Goal: Task Accomplishment & Management: Manage account settings

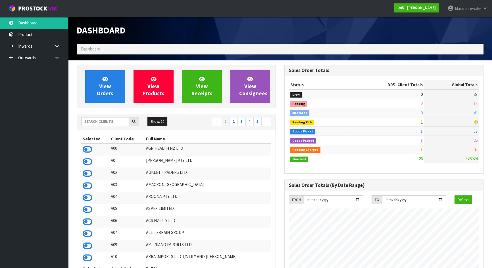
scroll to position [466, 207]
click at [85, 187] on icon at bounding box center [88, 186] width 10 height 9
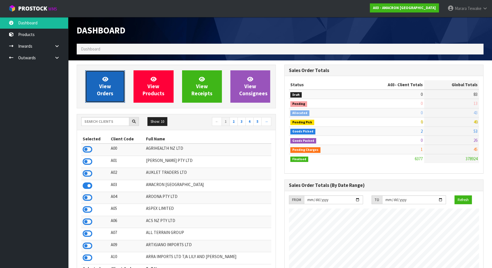
click at [107, 94] on span "View Orders" at bounding box center [105, 86] width 16 height 21
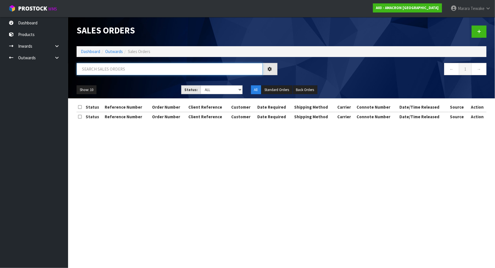
drag, startPoint x: 110, startPoint y: 70, endPoint x: 9, endPoint y: 152, distance: 130.7
click at [111, 70] on input "text" at bounding box center [170, 69] width 186 height 12
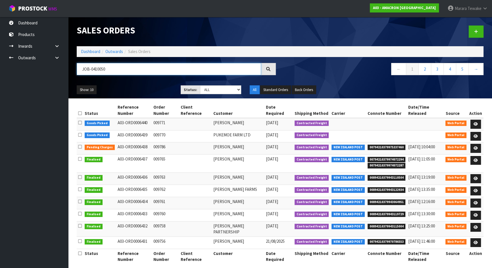
type input "JOB-0410050"
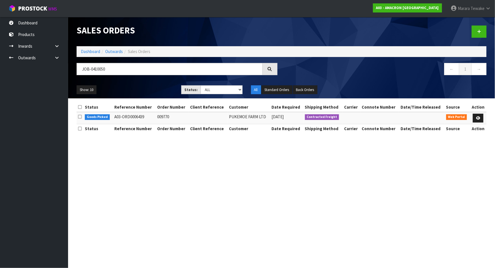
click at [484, 118] on td at bounding box center [478, 118] width 17 height 12
click at [477, 118] on icon at bounding box center [478, 118] width 4 height 4
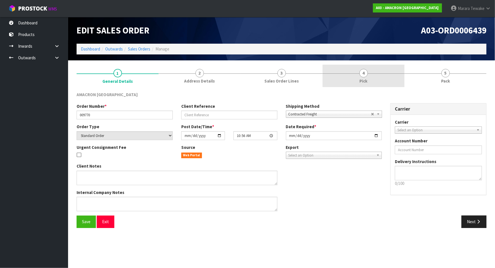
click at [385, 75] on link "4 Pick" at bounding box center [364, 76] width 82 height 22
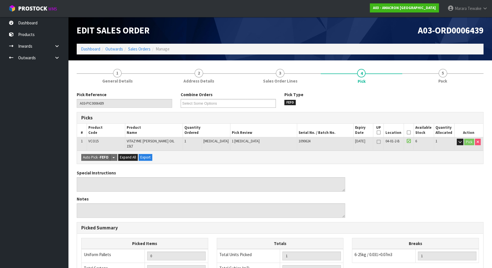
click at [407, 133] on icon at bounding box center [409, 133] width 4 height 0
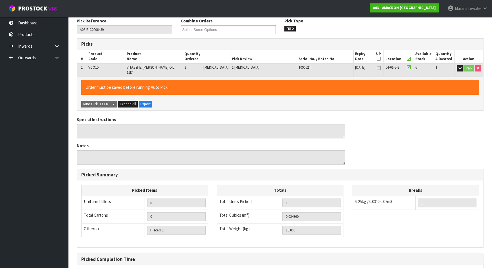
scroll to position [127, 0]
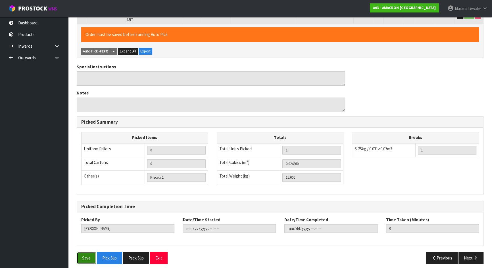
click at [84, 252] on button "Save" at bounding box center [86, 258] width 19 height 12
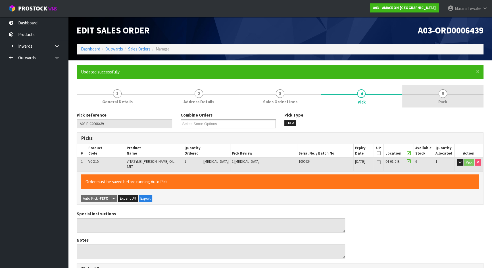
type input "Marara Tewake"
type input "2025-08-29T12:29"
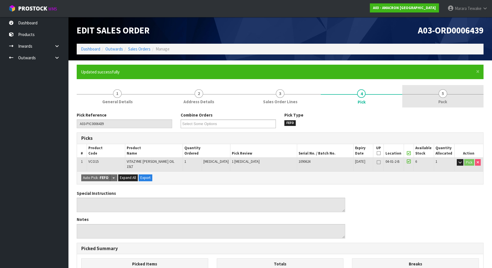
click at [443, 103] on span "Pack" at bounding box center [442, 102] width 9 height 6
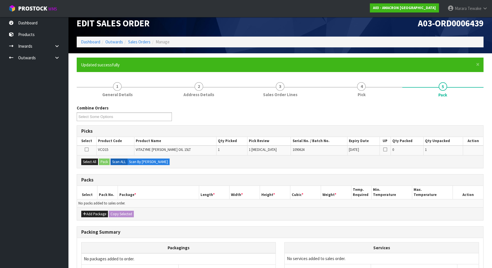
scroll to position [63, 0]
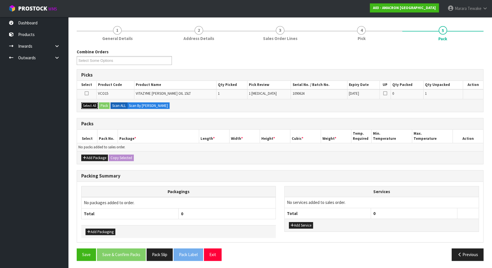
drag, startPoint x: 90, startPoint y: 108, endPoint x: 96, endPoint y: 105, distance: 6.4
click at [91, 106] on button "Select All" at bounding box center [89, 105] width 17 height 7
click at [102, 105] on button "Pack" at bounding box center [104, 105] width 11 height 7
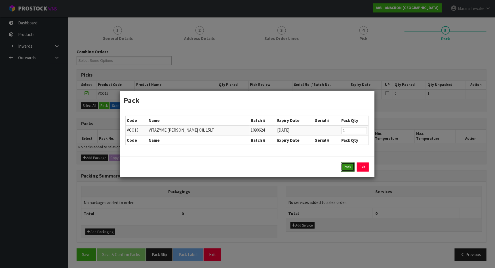
click at [348, 168] on button "Pack" at bounding box center [348, 167] width 14 height 9
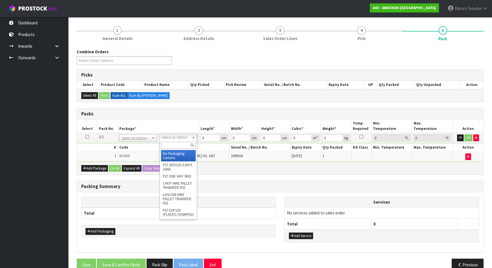
drag, startPoint x: 174, startPoint y: 156, endPoint x: 189, endPoint y: 147, distance: 17.5
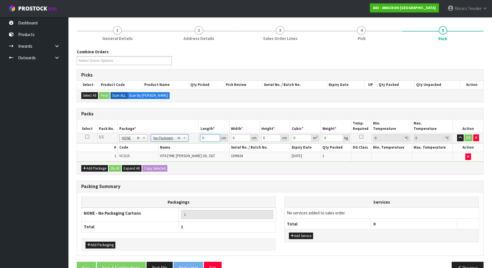
drag, startPoint x: 208, startPoint y: 137, endPoint x: 195, endPoint y: 125, distance: 17.7
click at [198, 127] on table "Select Pack No. Package * Length * Width * Height * Cubic * Weight * Temp. Requ…" at bounding box center [280, 141] width 406 height 42
type input "28"
type input "3"
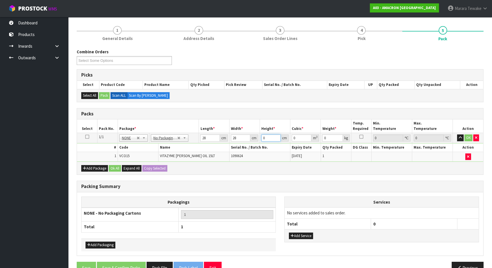
type input "0.002352"
type input "30"
type input "0.02352"
type input "30"
type input "15"
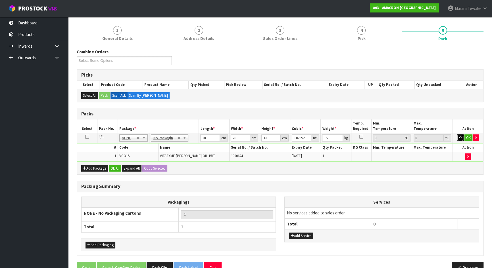
click at [457, 135] on button "button" at bounding box center [460, 138] width 7 height 7
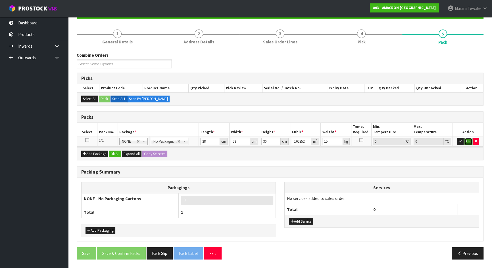
click button "OK" at bounding box center [468, 141] width 8 height 7
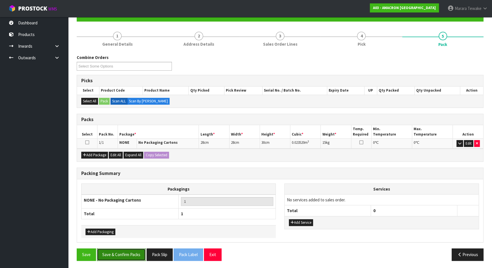
click at [113, 252] on button "Save & Confirm Packs" at bounding box center [121, 255] width 49 height 12
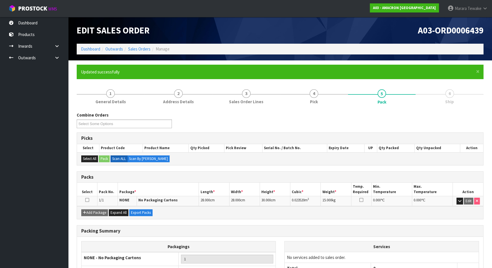
scroll to position [45, 0]
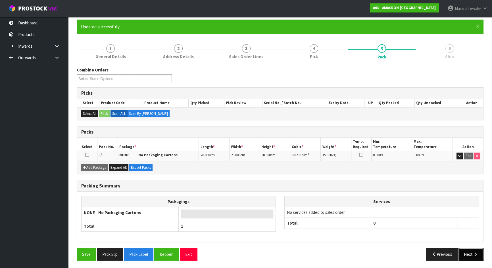
click at [472, 254] on button "Next" at bounding box center [470, 254] width 25 height 12
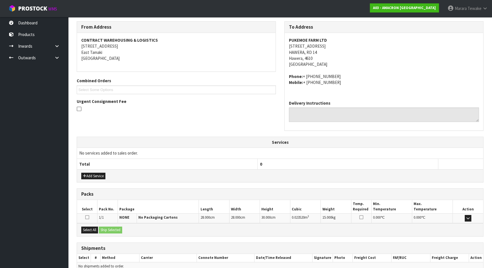
scroll to position [119, 0]
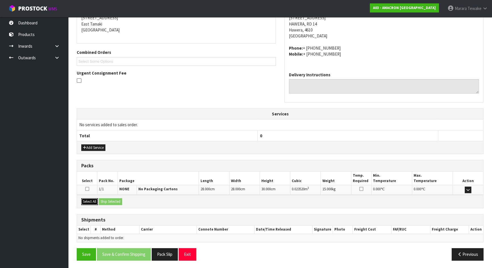
drag, startPoint x: 92, startPoint y: 200, endPoint x: 112, endPoint y: 202, distance: 19.8
click at [95, 200] on button "Select All" at bounding box center [89, 201] width 17 height 7
click at [113, 204] on button "Ship Selected" at bounding box center [110, 201] width 23 height 7
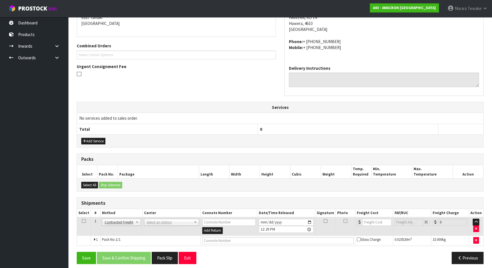
scroll to position [129, 0]
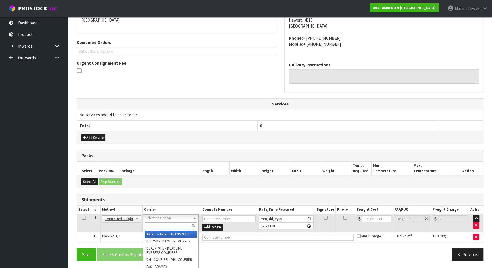
click at [158, 223] on input "text" at bounding box center [171, 226] width 53 height 7
type input "nzp"
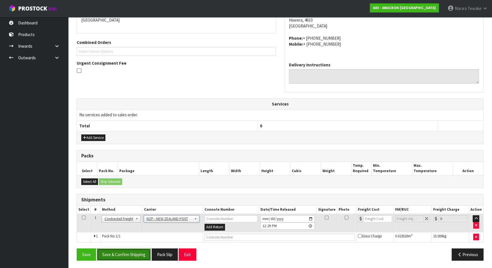
click at [137, 250] on button "Save & Confirm Shipping" at bounding box center [124, 255] width 54 height 12
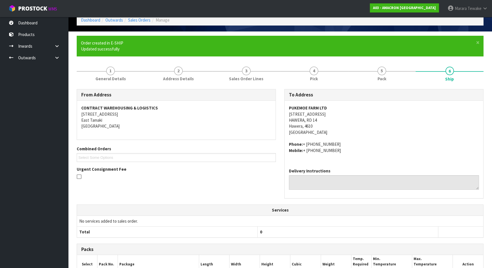
scroll to position [122, 0]
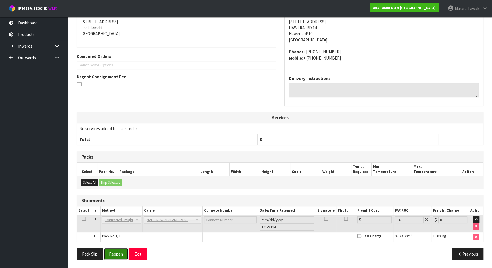
drag, startPoint x: 119, startPoint y: 252, endPoint x: 75, endPoint y: 246, distance: 44.7
click at [119, 252] on button "Reopen" at bounding box center [116, 254] width 25 height 12
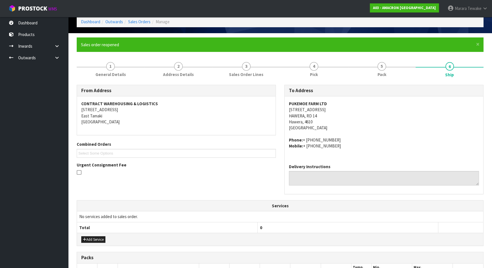
scroll to position [129, 0]
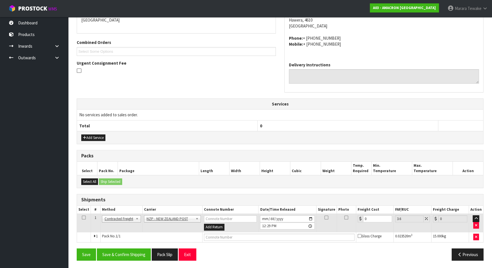
drag, startPoint x: 374, startPoint y: 215, endPoint x: 361, endPoint y: 213, distance: 13.6
click at [363, 211] on table "Select # Method Carrier Connote Number Date/Time Released Signature Photo Freig…" at bounding box center [280, 224] width 406 height 37
drag, startPoint x: 369, startPoint y: 217, endPoint x: 363, endPoint y: 212, distance: 8.4
click at [363, 214] on td "0" at bounding box center [374, 223] width 37 height 18
type input "1"
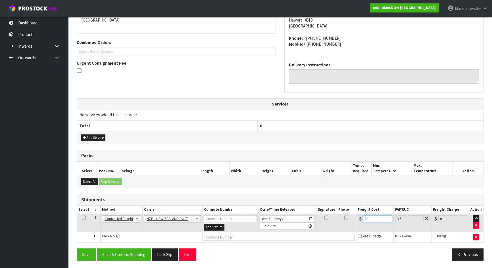
type input "1.04"
type input "12"
type input "12.43"
type input "12.06"
type input "12.49"
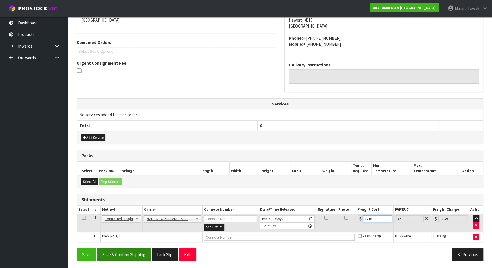
type input "12.06"
click at [123, 255] on button "Save & Confirm Shipping" at bounding box center [124, 255] width 54 height 12
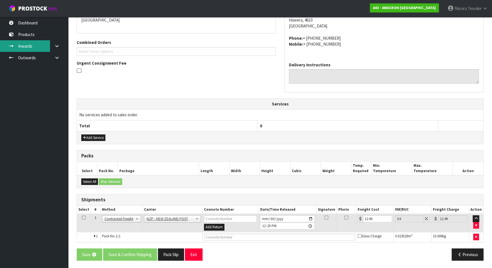
scroll to position [0, 0]
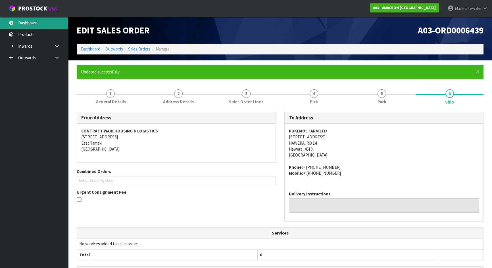
click at [56, 25] on link "Dashboard" at bounding box center [34, 23] width 68 height 12
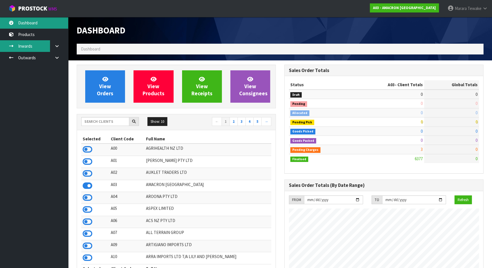
scroll to position [411, 207]
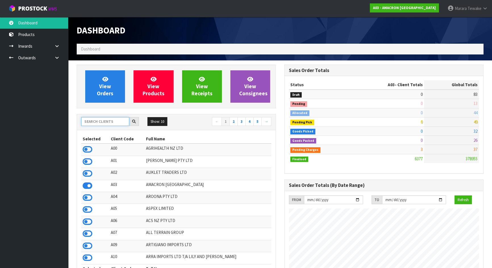
click at [89, 123] on input "text" at bounding box center [105, 121] width 48 height 9
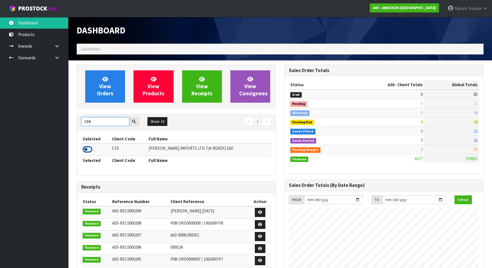
type input "C10"
click at [86, 152] on icon at bounding box center [88, 149] width 10 height 9
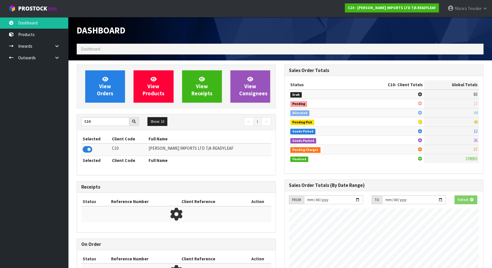
scroll to position [383, 207]
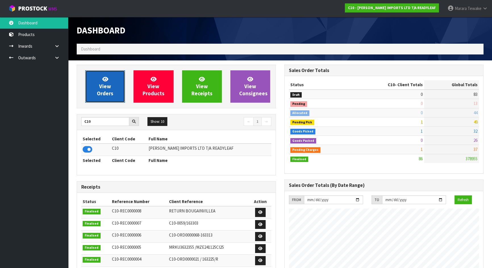
click at [108, 89] on span "View Orders" at bounding box center [105, 86] width 16 height 21
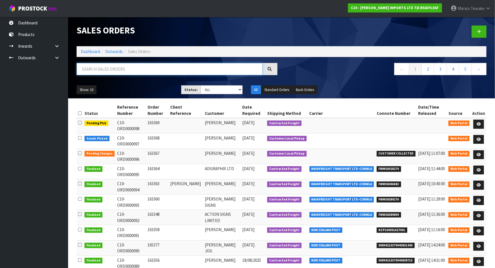
click at [116, 73] on input "text" at bounding box center [170, 69] width 186 height 12
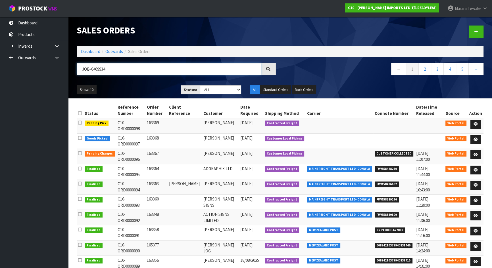
type input "JOB-0409934"
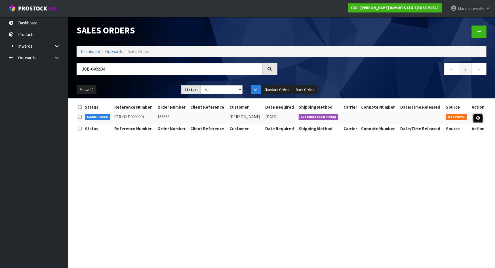
click at [478, 118] on icon at bounding box center [478, 118] width 4 height 4
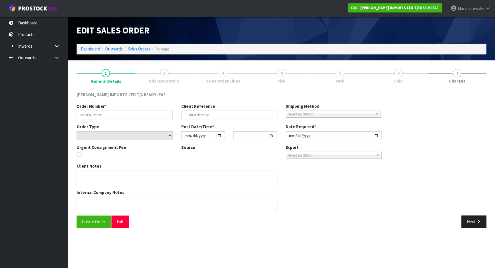
type input "163368"
select select "number:0"
type input "2025-08-28"
type input "13:40:00.000"
type input "2025-08-29"
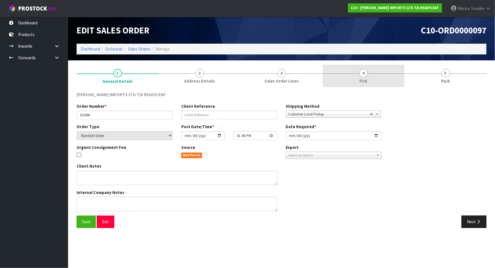
click at [393, 79] on link "4 Pick" at bounding box center [364, 76] width 82 height 22
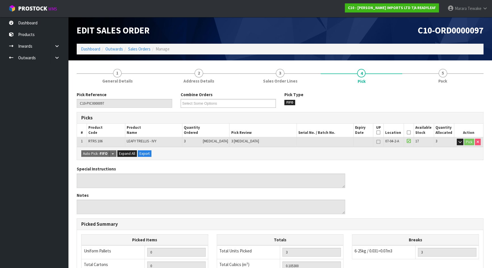
click at [407, 133] on icon at bounding box center [409, 133] width 4 height 0
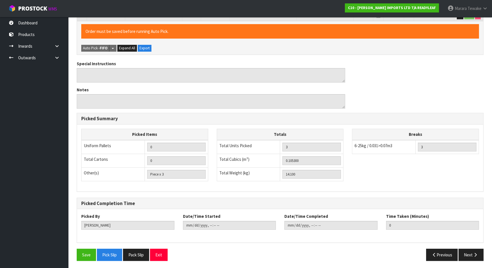
scroll to position [127, 0]
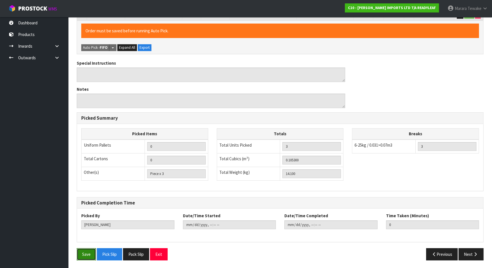
click at [87, 253] on button "Save" at bounding box center [86, 254] width 19 height 12
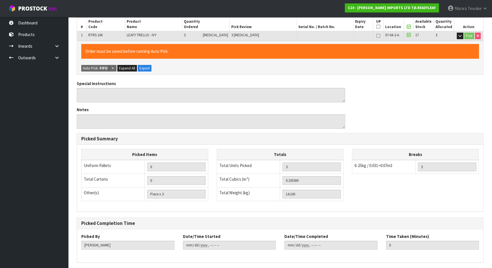
scroll to position [0, 0]
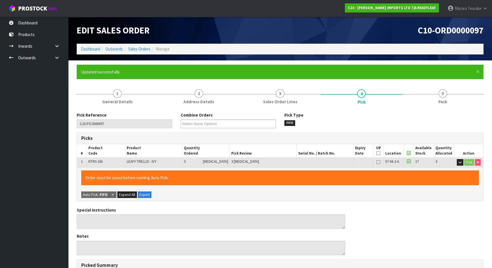
type input "Marara Tewake"
type input "2025-08-29T12:36:27"
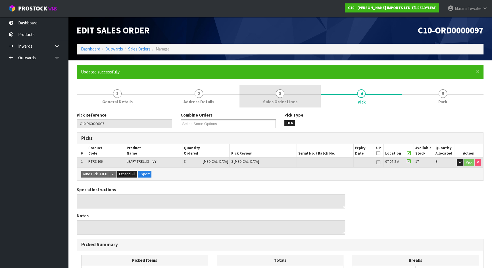
click at [288, 95] on link "3 Sales Order Lines" at bounding box center [279, 96] width 81 height 22
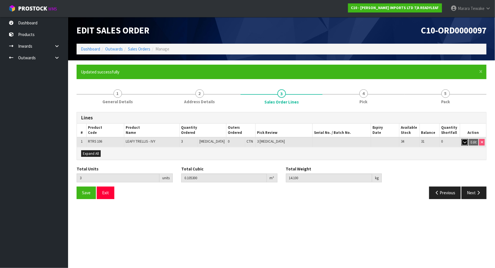
click at [466, 142] on icon "button" at bounding box center [465, 143] width 3 height 4
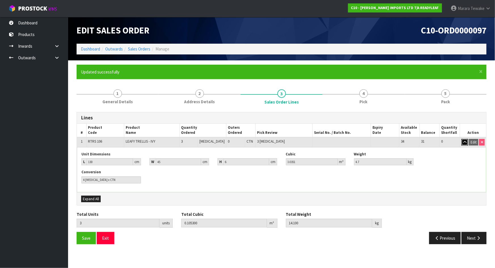
click at [466, 142] on icon "button" at bounding box center [465, 143] width 3 height 4
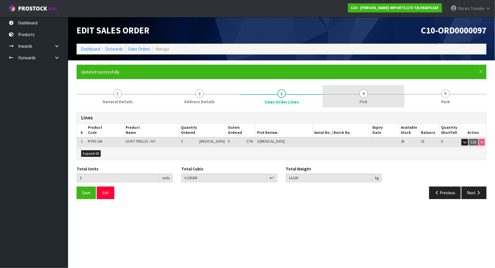
click at [373, 98] on link "4 Pick" at bounding box center [364, 96] width 82 height 22
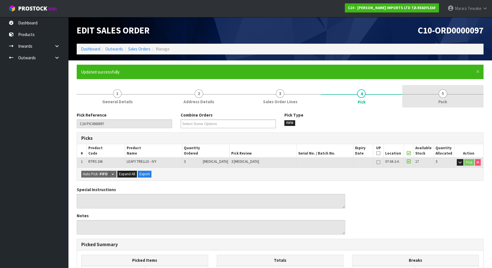
click at [448, 90] on link "5 Pack" at bounding box center [442, 96] width 81 height 22
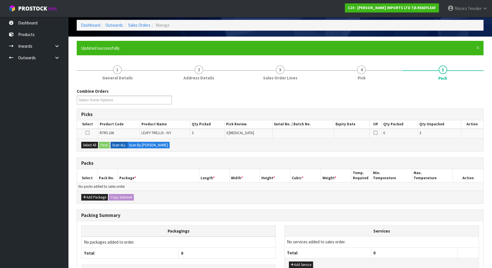
scroll to position [51, 0]
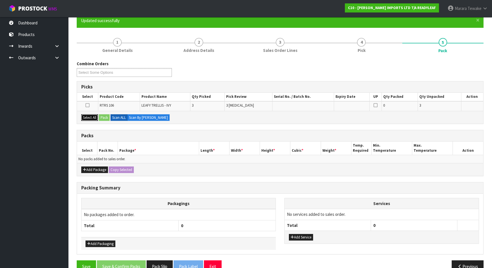
drag, startPoint x: 82, startPoint y: 117, endPoint x: 98, endPoint y: 119, distance: 16.0
click at [83, 117] on button "Select All" at bounding box center [89, 117] width 17 height 7
click at [105, 117] on button "Pack" at bounding box center [104, 117] width 11 height 7
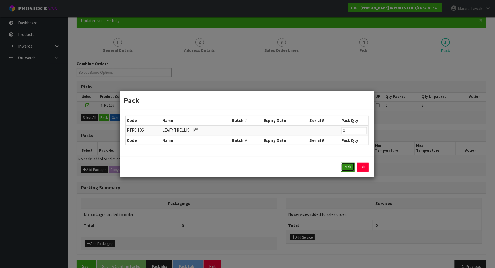
click at [344, 163] on button "Pack" at bounding box center [348, 167] width 14 height 9
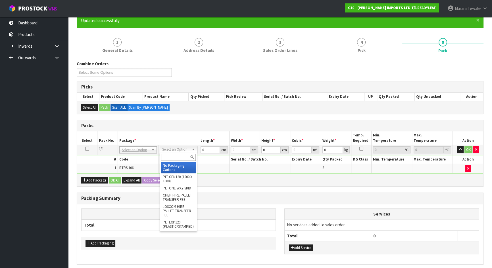
click at [168, 157] on input "text" at bounding box center [178, 157] width 35 height 7
type input "130"
drag, startPoint x: 174, startPoint y: 158, endPoint x: 167, endPoint y: 156, distance: 7.4
click at [162, 155] on input "130" at bounding box center [178, 157] width 35 height 7
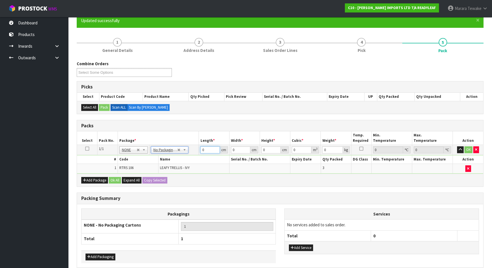
drag, startPoint x: 205, startPoint y: 149, endPoint x: 186, endPoint y: 138, distance: 22.2
click at [191, 145] on tr "1/1 NONE 007-001 007-002 007-004 007-009 007-013 007-014 007-015 007-017 007-01…" at bounding box center [280, 150] width 406 height 10
type input "130"
type input "55"
type input "1"
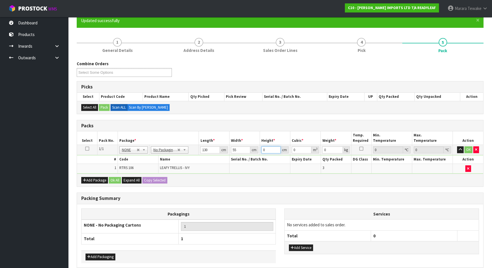
type input "0.00715"
type input "16"
type input "0.1144"
type input "16"
type input "13"
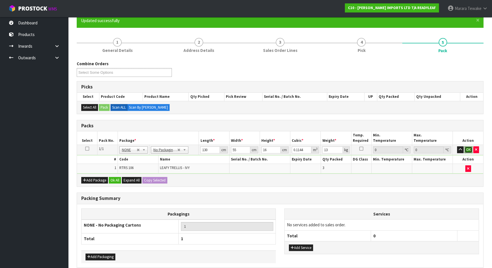
click at [467, 149] on button "OK" at bounding box center [468, 150] width 8 height 7
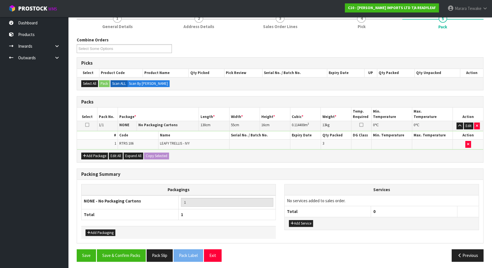
scroll to position [76, 0]
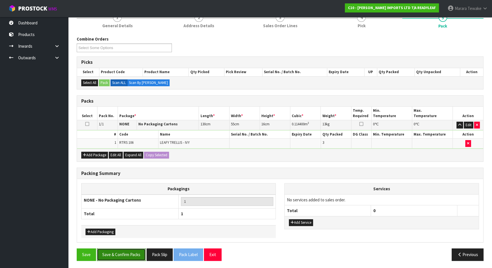
click at [139, 249] on button "Save & Confirm Packs" at bounding box center [121, 255] width 49 height 12
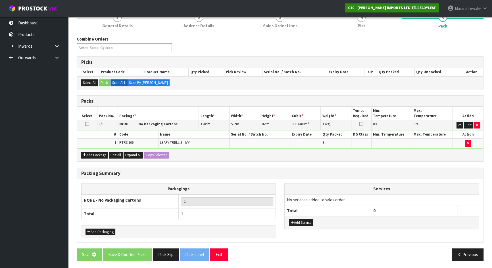
scroll to position [0, 0]
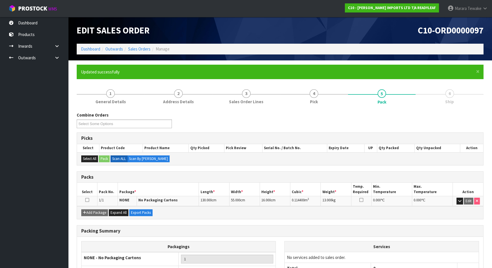
click at [51, 123] on ul "Dashboard Products Categories Serial Numbers Kitsets Packagings Inwards Purchas…" at bounding box center [34, 142] width 68 height 251
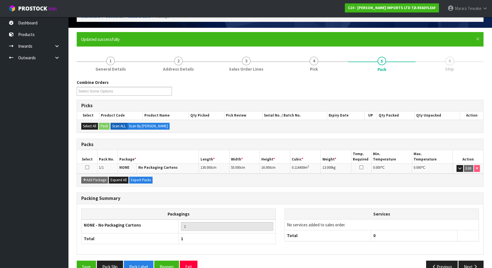
scroll to position [45, 0]
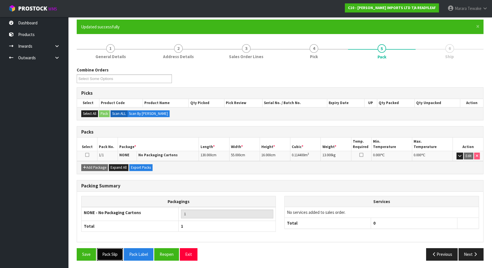
click at [111, 254] on button "Pack Slip" at bounding box center [110, 254] width 26 height 12
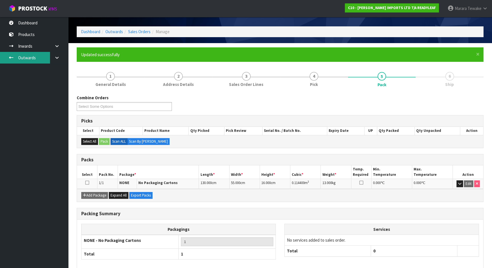
scroll to position [0, 0]
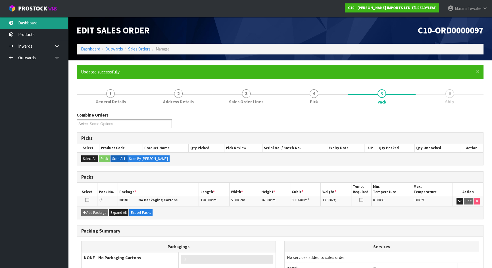
click at [46, 24] on link "Dashboard" at bounding box center [34, 23] width 68 height 12
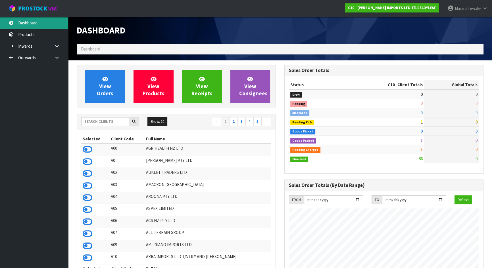
scroll to position [383, 207]
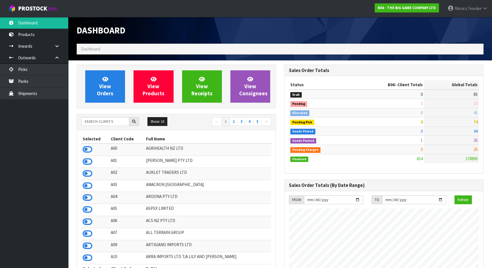
scroll to position [401, 207]
click at [105, 122] on input "text" at bounding box center [105, 121] width 48 height 9
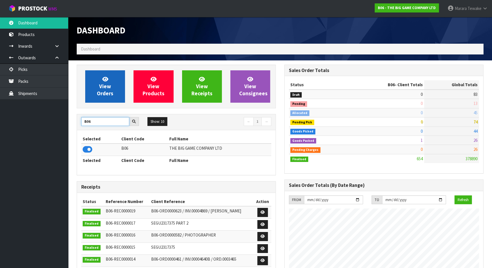
type input "B06"
click at [104, 83] on span "View Orders" at bounding box center [105, 86] width 16 height 21
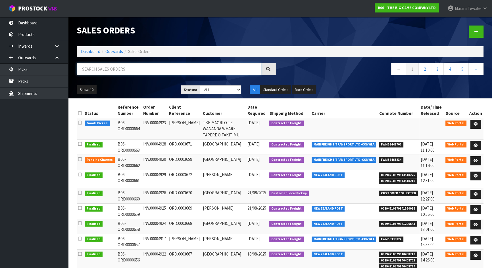
click at [105, 72] on input "text" at bounding box center [169, 69] width 184 height 12
type input "JOB-0410057"
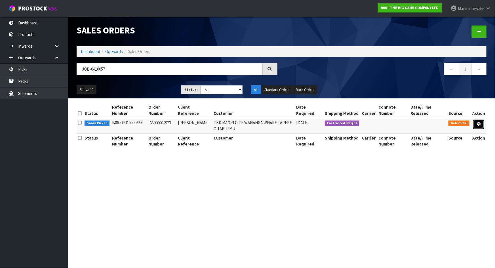
click at [480, 124] on icon at bounding box center [479, 124] width 4 height 4
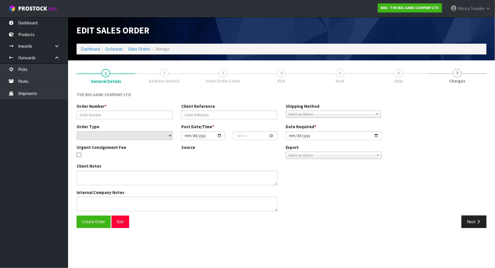
type input "INV.00004923"
type input "FLEUR WAINOHU"
select select "number:0"
type input "2025-08-29"
type input "11:04:00.000"
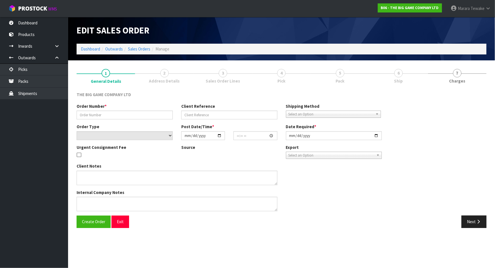
type input "2025-08-29"
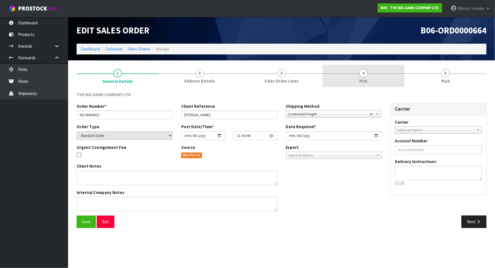
click at [369, 77] on link "4 Pick" at bounding box center [364, 76] width 82 height 22
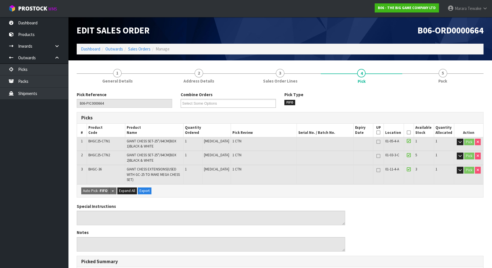
click at [407, 130] on th "Picked" at bounding box center [409, 130] width 10 height 13
click at [407, 133] on icon at bounding box center [409, 133] width 4 height 0
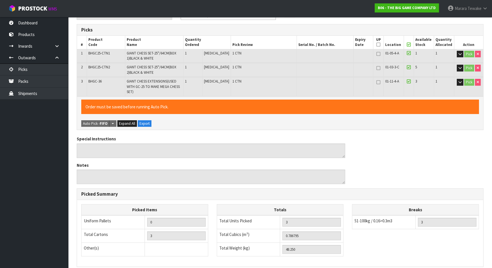
scroll to position [164, 0]
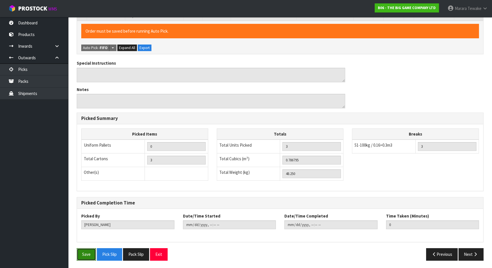
click at [94, 253] on button "Save" at bounding box center [86, 254] width 19 height 12
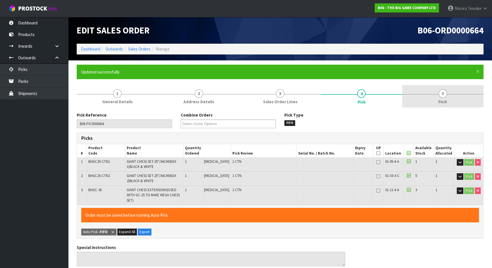
type input "[PERSON_NAME]"
type input "2025-08-29T12:49:59"
click at [455, 105] on link "5 Pack" at bounding box center [442, 96] width 81 height 22
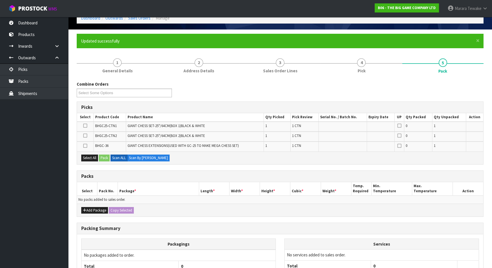
scroll to position [83, 0]
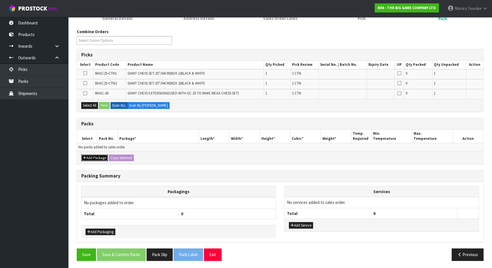
click at [103, 159] on button "Add Package" at bounding box center [94, 158] width 27 height 7
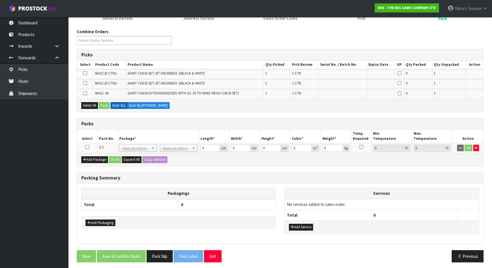
drag, startPoint x: 87, startPoint y: 145, endPoint x: 92, endPoint y: 146, distance: 4.8
click at [87, 147] on icon at bounding box center [87, 147] width 4 height 0
click at [476, 150] on button "button" at bounding box center [476, 148] width 6 height 7
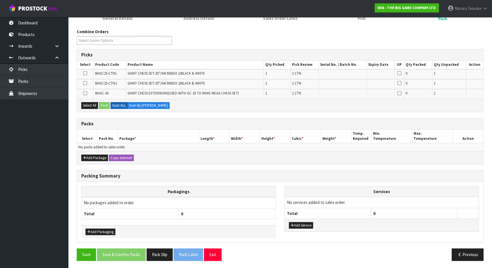
click at [86, 73] on icon at bounding box center [85, 73] width 4 height 0
click at [0, 0] on input "checkbox" at bounding box center [0, 0] width 0 height 0
click at [101, 105] on button "Pack" at bounding box center [104, 105] width 11 height 7
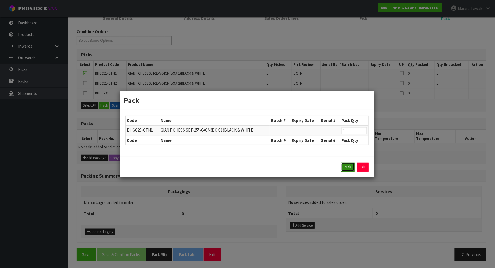
click at [348, 167] on button "Pack" at bounding box center [348, 167] width 14 height 9
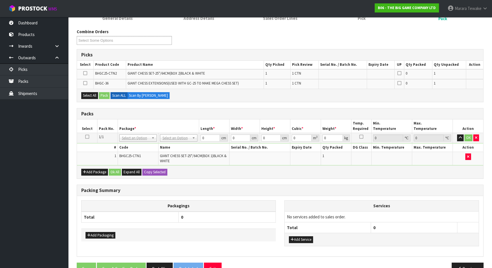
click at [85, 73] on icon at bounding box center [85, 73] width 4 height 0
click at [0, 0] on input "checkbox" at bounding box center [0, 0] width 0 height 0
click at [103, 94] on button "Pack" at bounding box center [104, 95] width 11 height 7
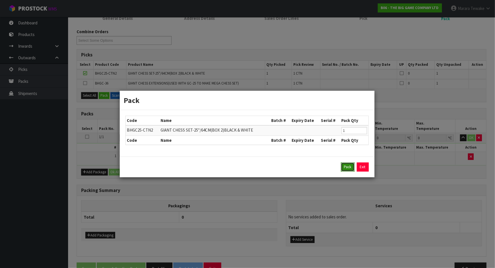
drag, startPoint x: 350, startPoint y: 167, endPoint x: 196, endPoint y: 118, distance: 161.5
click at [348, 167] on button "Pack" at bounding box center [348, 167] width 14 height 9
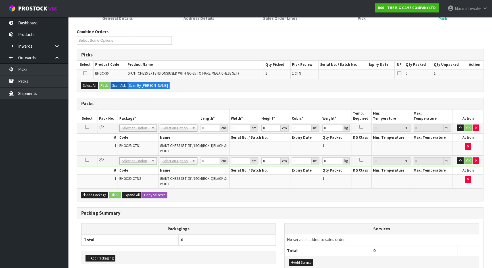
click at [85, 73] on icon at bounding box center [85, 73] width 4 height 0
click at [0, 0] on input "checkbox" at bounding box center [0, 0] width 0 height 0
click at [103, 82] on button "Pack" at bounding box center [104, 85] width 11 height 7
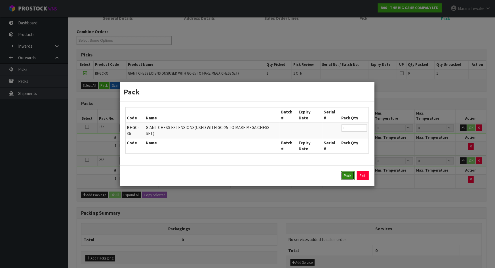
click at [346, 171] on button "Pack" at bounding box center [348, 175] width 14 height 9
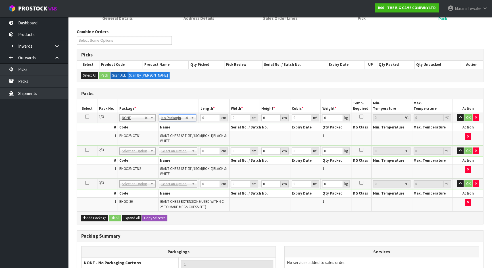
drag, startPoint x: 86, startPoint y: 116, endPoint x: 95, endPoint y: 145, distance: 30.1
click at [87, 117] on icon at bounding box center [87, 117] width 4 height 0
click at [158, 215] on button "Copy Selected" at bounding box center [154, 218] width 25 height 7
click at [158, 215] on button "Confirm Copy Selected" at bounding box center [160, 218] width 37 height 7
type input "3"
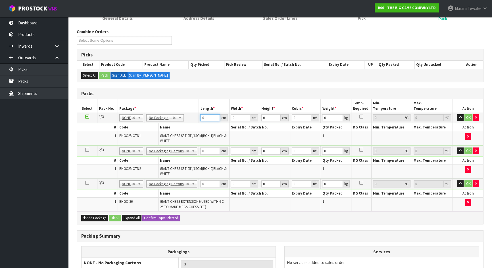
drag, startPoint x: 207, startPoint y: 121, endPoint x: 196, endPoint y: 111, distance: 14.7
click at [196, 111] on table "Select Pack No. Package * Length * Width * Height * Cubic * Weight * Temp. Requ…" at bounding box center [280, 155] width 406 height 112
type input "77"
type input "55"
type input "6"
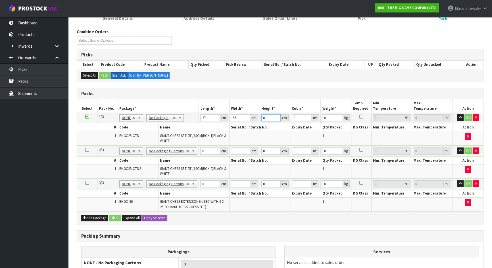
type input "0.02541"
type input "62"
type input "0.26257"
type input "62"
type input "16"
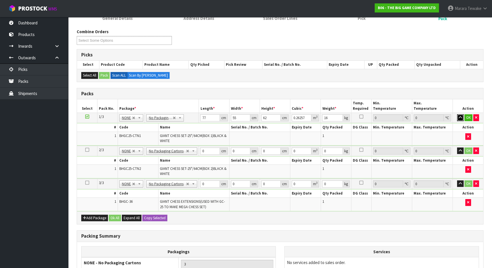
click at [457, 114] on button "button" at bounding box center [460, 117] width 7 height 7
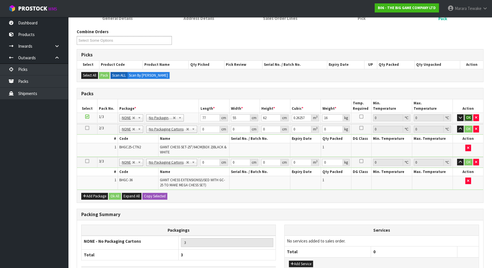
click button "OK" at bounding box center [468, 117] width 8 height 7
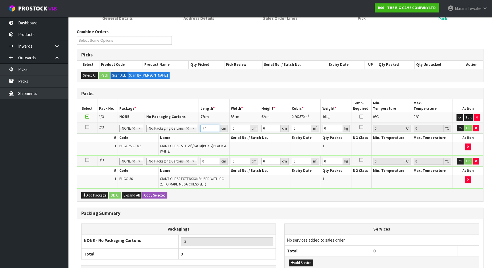
type input "77"
type input "55"
type input "6"
type input "0.02541"
type input "62"
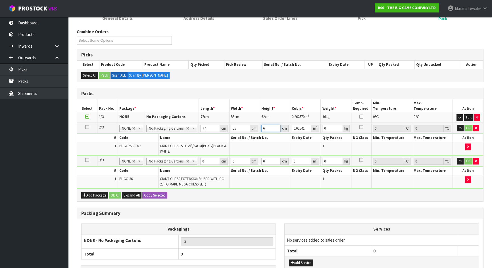
type input "0.26257"
type input "62"
type input "16"
click at [457, 125] on button "button" at bounding box center [460, 128] width 7 height 7
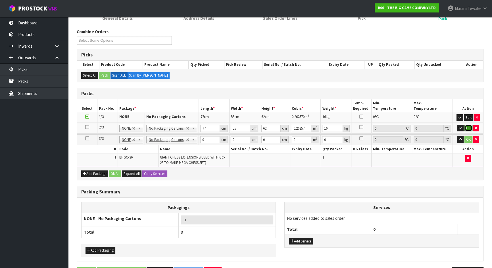
click button "OK" at bounding box center [468, 128] width 8 height 7
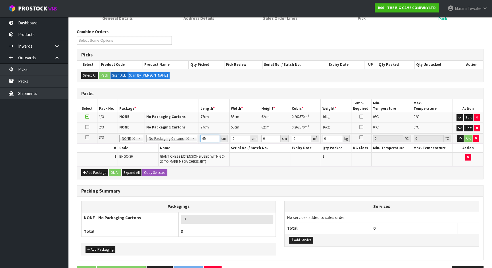
type input "65"
type input "6"
type input "0.02535"
type input "65"
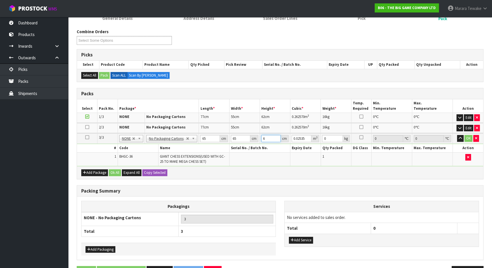
type input "0.274625"
type input "65"
type input "18"
click at [457, 135] on button "button" at bounding box center [460, 138] width 7 height 7
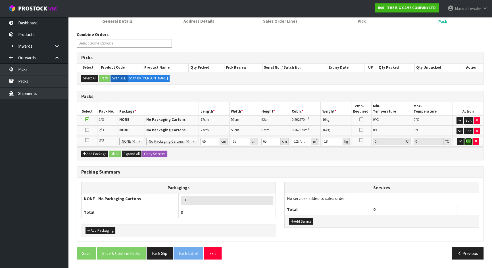
click button "OK" at bounding box center [468, 141] width 8 height 7
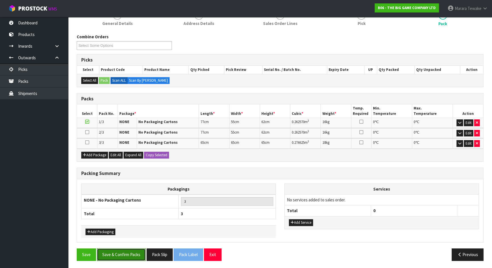
click at [127, 255] on button "Save & Confirm Packs" at bounding box center [121, 255] width 49 height 12
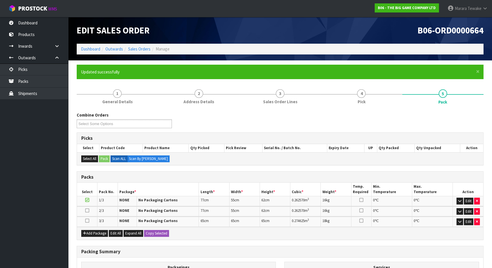
scroll to position [66, 0]
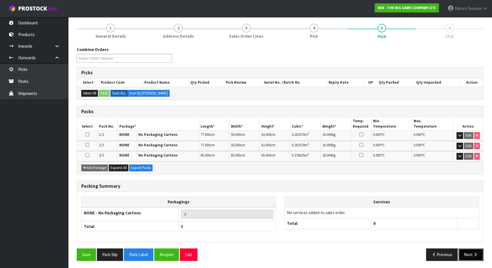
click at [466, 252] on button "Next" at bounding box center [470, 255] width 25 height 12
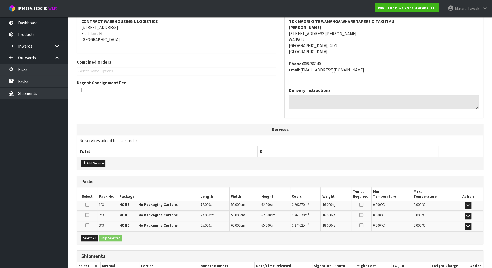
scroll to position [146, 0]
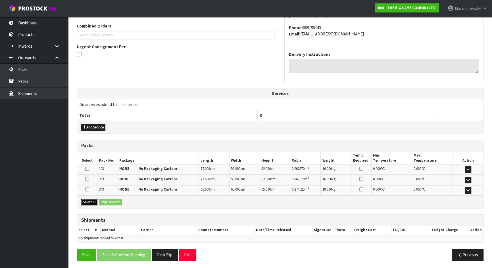
click at [93, 199] on button "Select All" at bounding box center [89, 202] width 17 height 7
click at [111, 201] on button "Ship Selected" at bounding box center [110, 202] width 23 height 7
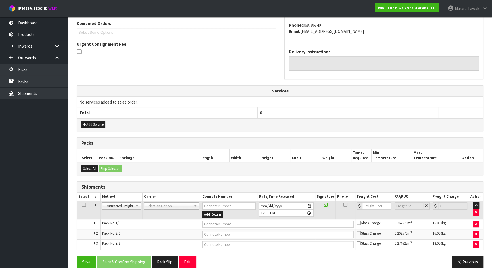
scroll to position [156, 0]
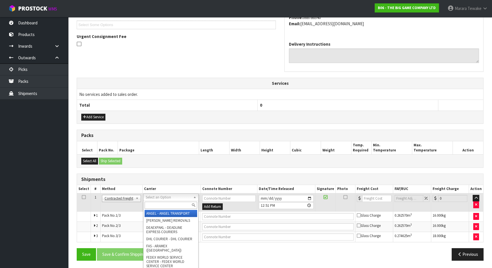
click at [170, 204] on input "text" at bounding box center [171, 205] width 53 height 7
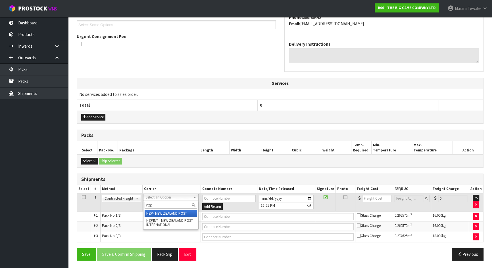
type input "nzp"
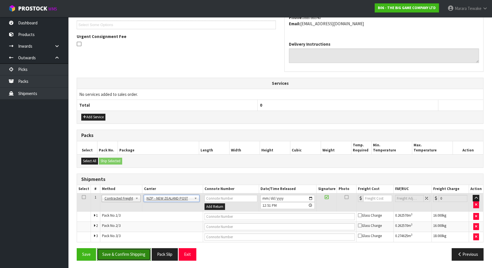
click at [141, 254] on button "Save & Confirm Shipping" at bounding box center [124, 254] width 54 height 12
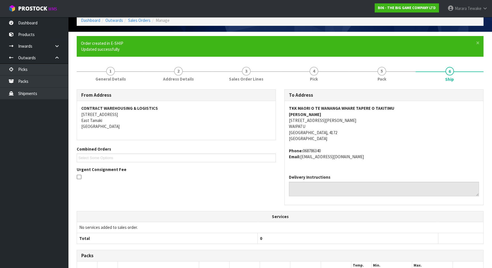
scroll to position [147, 0]
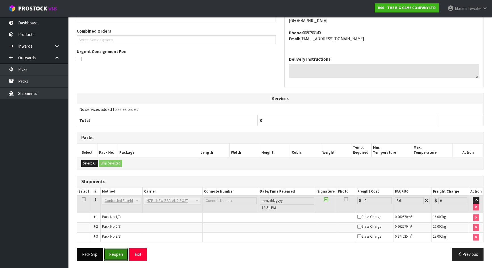
drag, startPoint x: 116, startPoint y: 254, endPoint x: 77, endPoint y: 248, distance: 39.9
click at [116, 254] on button "Reopen" at bounding box center [116, 254] width 25 height 12
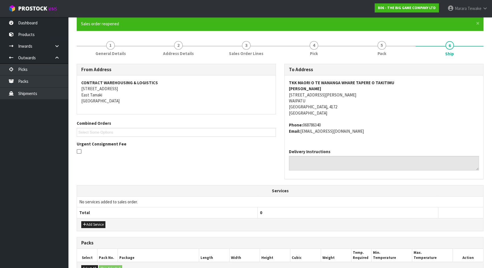
scroll to position [156, 0]
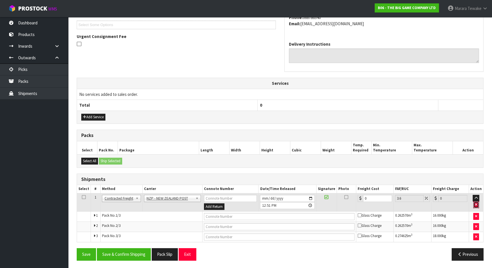
click at [474, 204] on button "button" at bounding box center [476, 205] width 6 height 7
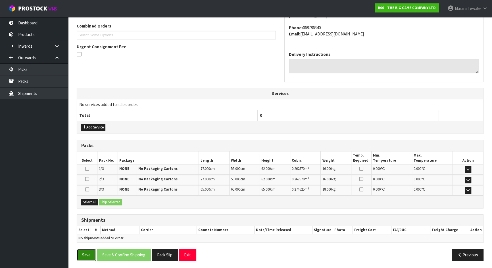
click at [85, 256] on button "Save" at bounding box center [86, 255] width 19 height 12
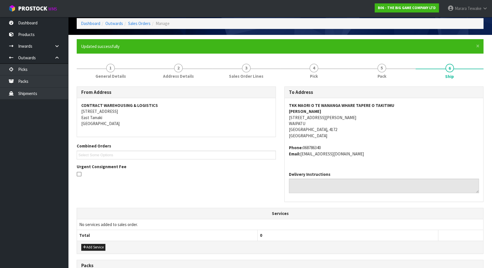
scroll to position [0, 0]
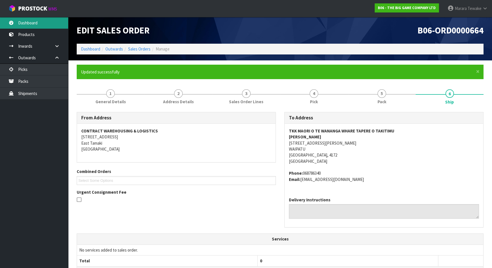
click at [60, 24] on link "Dashboard" at bounding box center [34, 23] width 68 height 12
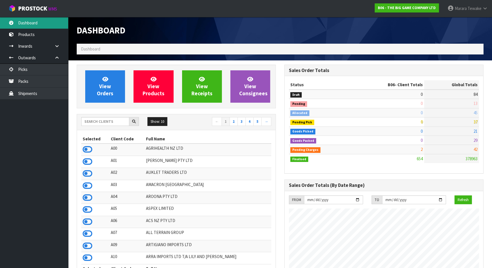
click at [43, 25] on link "Dashboard" at bounding box center [34, 23] width 68 height 12
click at [103, 120] on input "text" at bounding box center [105, 121] width 48 height 9
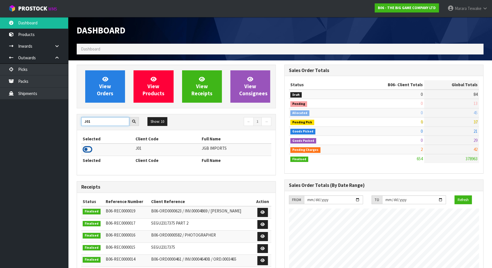
type input "J01"
click at [89, 149] on icon at bounding box center [88, 149] width 10 height 9
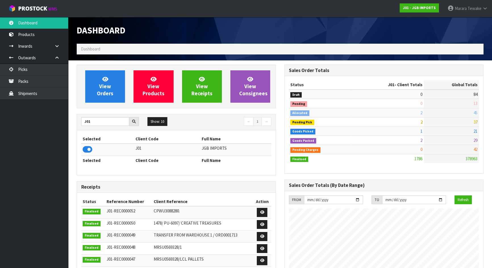
scroll to position [429, 207]
click at [113, 87] on link "View Orders" at bounding box center [105, 86] width 40 height 32
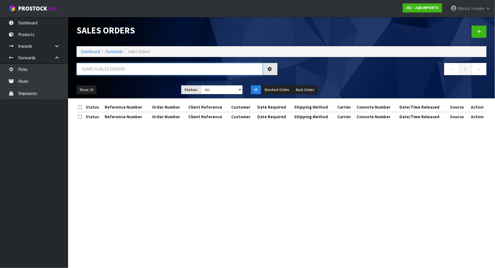
click at [108, 70] on input "text" at bounding box center [170, 69] width 186 height 12
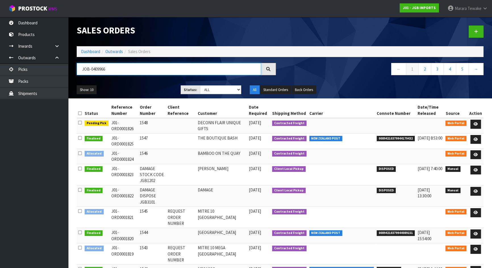
type input "JOB-0409966"
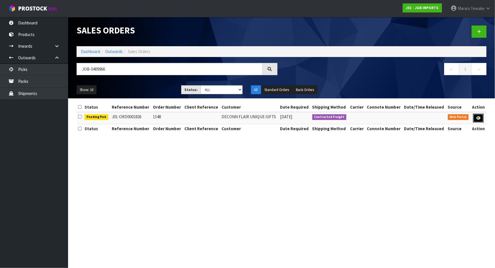
click at [480, 115] on link at bounding box center [479, 118] width 11 height 9
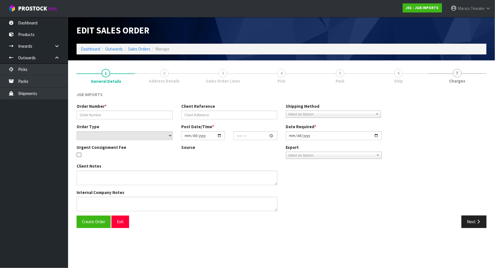
type input "1548"
select select "number:0"
type input "2025-08-28"
type input "15:48:00.000"
type input "2025-08-29"
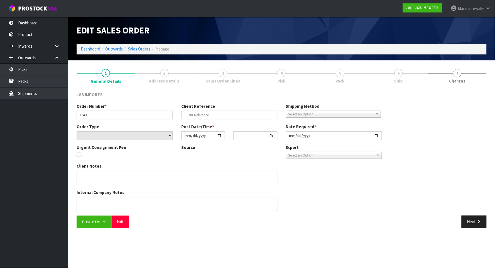
type textarea "ITEMS JGB1506 & JGB1503 ARE TO BE DISCOUNTED TO $19-99 + GST EACH. PLEASE SHOW …"
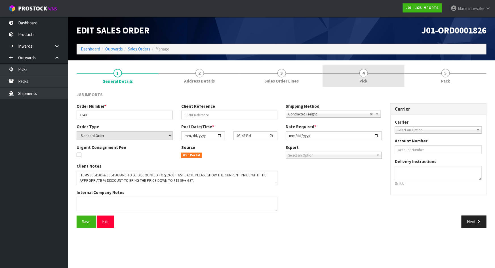
click at [371, 79] on link "4 Pick" at bounding box center [364, 76] width 82 height 22
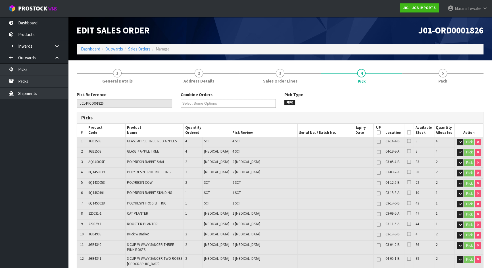
drag, startPoint x: 408, startPoint y: 132, endPoint x: 400, endPoint y: 138, distance: 9.7
click at [408, 133] on icon at bounding box center [409, 133] width 4 height 0
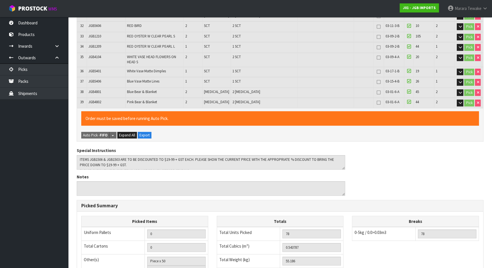
scroll to position [578, 0]
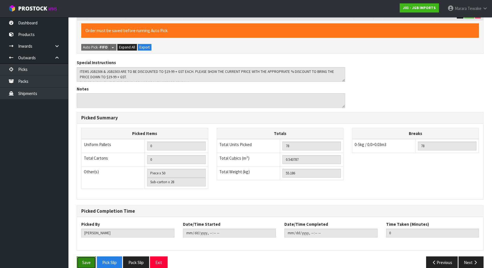
click at [79, 257] on button "Save" at bounding box center [86, 263] width 19 height 12
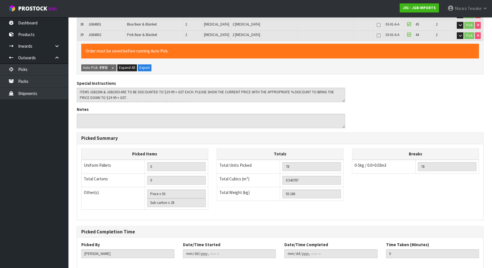
scroll to position [0, 0]
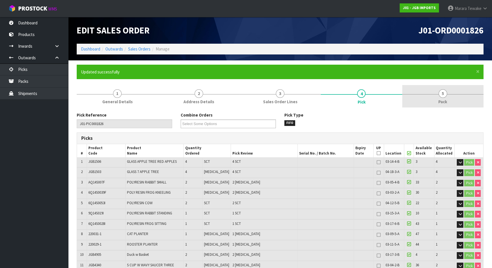
type input "Marara Tewake"
type input "2025-08-29T13:04:56"
click at [449, 97] on link "5 Pack" at bounding box center [442, 96] width 81 height 22
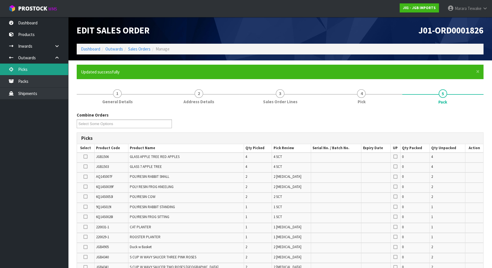
click at [56, 68] on link "Picks" at bounding box center [34, 70] width 68 height 12
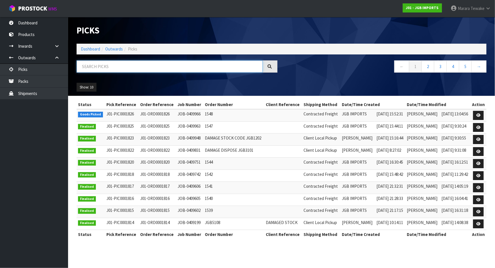
click at [135, 65] on input "text" at bounding box center [170, 66] width 186 height 12
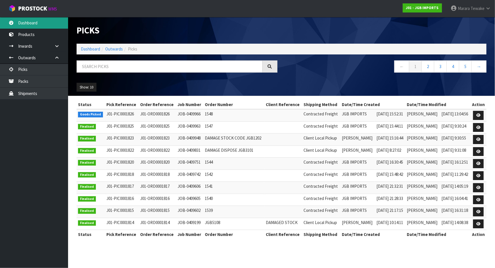
click at [40, 19] on link "Dashboard" at bounding box center [34, 23] width 68 height 12
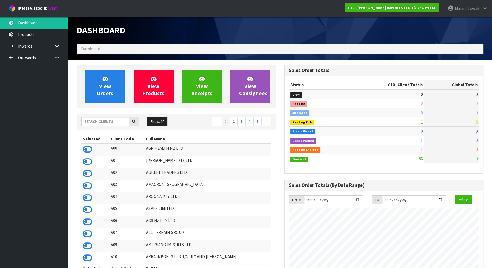
scroll to position [383, 207]
click at [115, 124] on input "text" at bounding box center [105, 121] width 48 height 9
click at [119, 118] on input "text" at bounding box center [105, 121] width 48 height 9
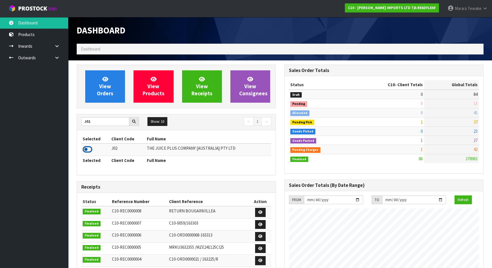
click at [90, 150] on icon at bounding box center [88, 149] width 10 height 9
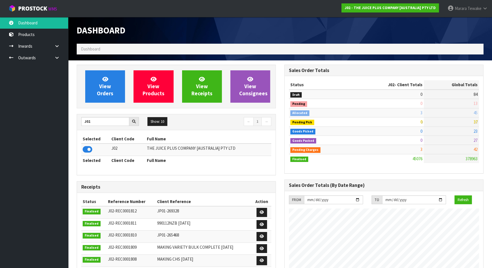
scroll to position [429, 207]
drag, startPoint x: 99, startPoint y: 122, endPoint x: 85, endPoint y: 122, distance: 14.5
click at [86, 122] on input "J02" at bounding box center [105, 121] width 48 height 9
type input "J"
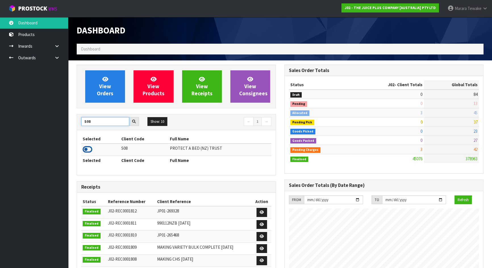
type input "S08"
click at [90, 148] on icon at bounding box center [88, 149] width 10 height 9
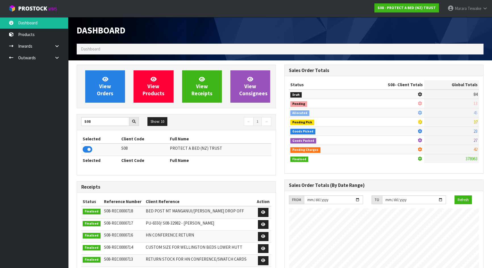
scroll to position [441, 207]
drag, startPoint x: 97, startPoint y: 122, endPoint x: 75, endPoint y: 113, distance: 24.4
click at [81, 116] on div "S08 Show: 10 5 10 25 50 ← 1 →" at bounding box center [176, 122] width 198 height 16
click at [88, 152] on icon at bounding box center [88, 149] width 10 height 9
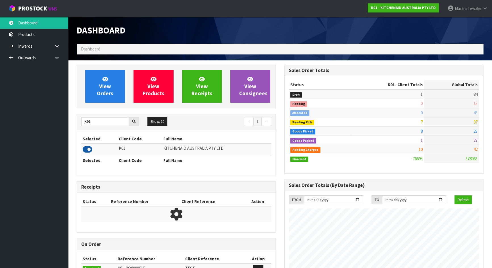
scroll to position [429, 207]
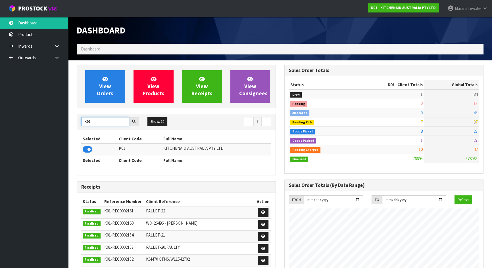
drag, startPoint x: 92, startPoint y: 121, endPoint x: 77, endPoint y: 116, distance: 15.8
click at [77, 116] on div "K01 Show: 10 5 10 25 50 ← 1 →" at bounding box center [176, 122] width 198 height 16
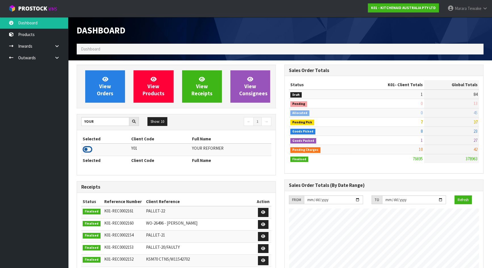
click at [85, 149] on icon at bounding box center [88, 149] width 10 height 9
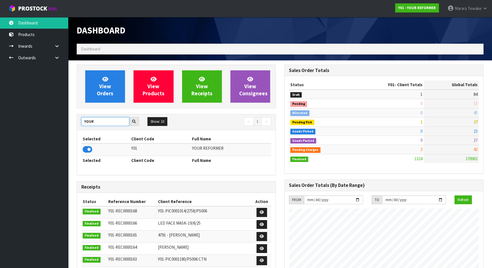
drag, startPoint x: 95, startPoint y: 123, endPoint x: 81, endPoint y: 122, distance: 13.7
click at [82, 122] on input "YOUR" at bounding box center [105, 121] width 48 height 9
type input "TUFF"
click at [90, 151] on icon at bounding box center [88, 149] width 10 height 9
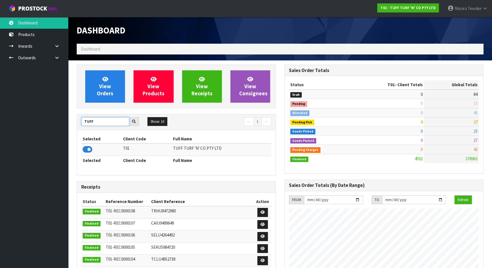
drag, startPoint x: 102, startPoint y: 121, endPoint x: 80, endPoint y: 121, distance: 22.4
click at [82, 121] on input "TUFF" at bounding box center [105, 121] width 48 height 9
click at [88, 148] on icon at bounding box center [88, 149] width 10 height 9
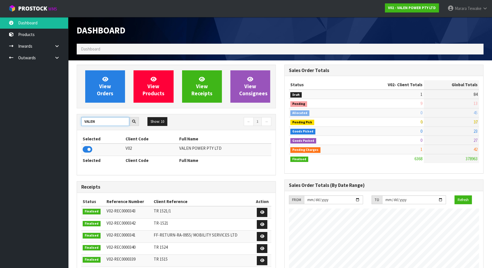
drag, startPoint x: 103, startPoint y: 121, endPoint x: 85, endPoint y: 119, distance: 18.0
click at [88, 119] on input "VALEN" at bounding box center [105, 121] width 48 height 9
type input "V"
type input "D00"
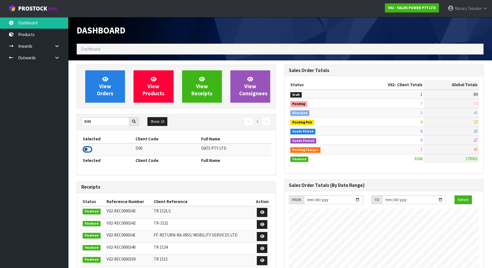
click at [87, 149] on icon at bounding box center [88, 149] width 10 height 9
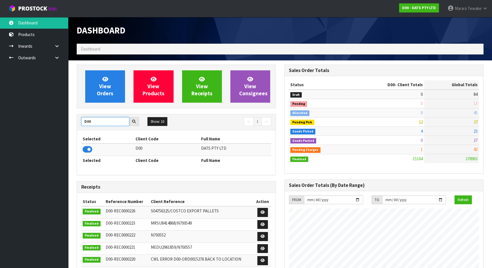
drag, startPoint x: 94, startPoint y: 122, endPoint x: 78, endPoint y: 117, distance: 16.3
click at [82, 119] on input "D00" at bounding box center [105, 121] width 48 height 9
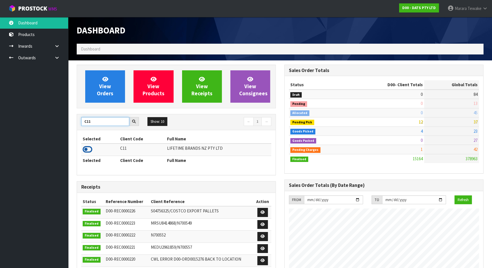
type input "C11"
click at [88, 148] on icon at bounding box center [88, 149] width 10 height 9
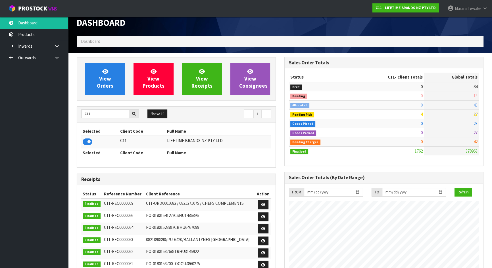
scroll to position [0, 0]
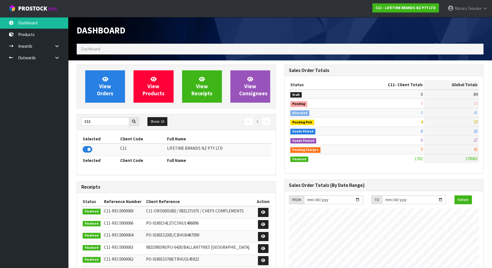
scroll to position [429, 207]
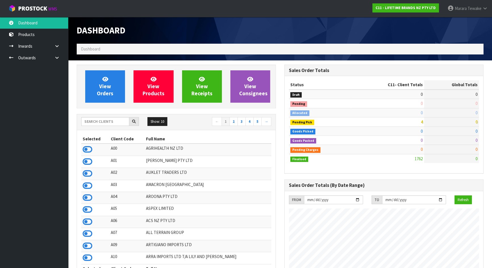
scroll to position [429, 207]
drag, startPoint x: 93, startPoint y: 122, endPoint x: 97, endPoint y: 124, distance: 4.7
click at [94, 123] on input "text" at bounding box center [105, 121] width 48 height 9
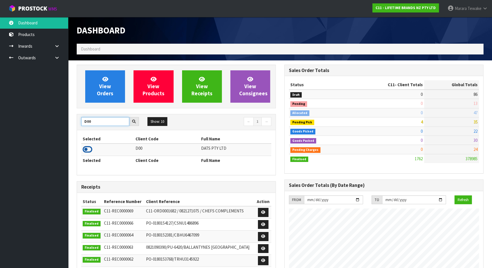
type input "D00"
click at [85, 150] on icon at bounding box center [88, 149] width 10 height 9
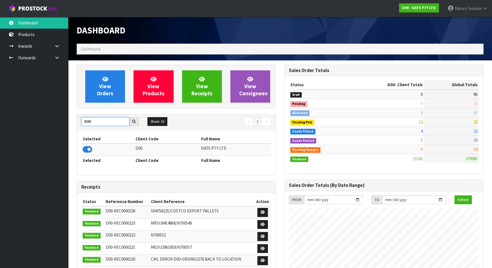
drag, startPoint x: 91, startPoint y: 125, endPoint x: 72, endPoint y: 119, distance: 19.6
click at [73, 119] on div "View Orders View Products View Receipts View Consignees D00 Show: 10 5 10 25 50…" at bounding box center [176, 237] width 208 height 345
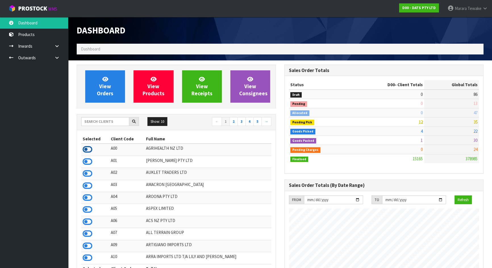
click at [88, 147] on icon at bounding box center [88, 149] width 10 height 9
click at [87, 162] on icon at bounding box center [88, 162] width 10 height 9
click at [86, 173] on icon at bounding box center [88, 174] width 10 height 9
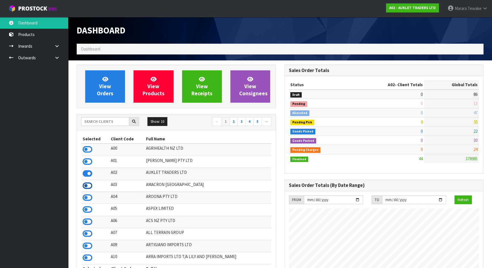
drag, startPoint x: 85, startPoint y: 183, endPoint x: 88, endPoint y: 182, distance: 3.3
click at [86, 183] on icon at bounding box center [88, 186] width 10 height 9
click at [88, 199] on icon at bounding box center [88, 198] width 10 height 9
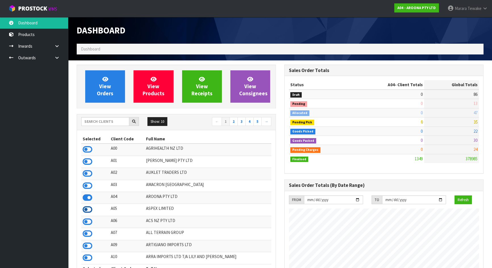
click at [91, 212] on icon at bounding box center [88, 210] width 10 height 9
click at [88, 224] on icon at bounding box center [88, 222] width 10 height 9
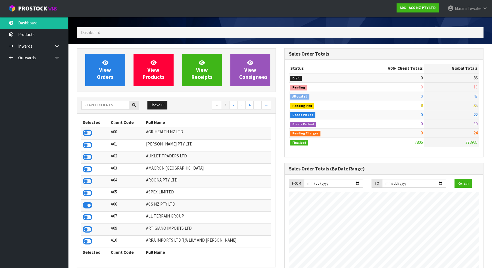
scroll to position [51, 0]
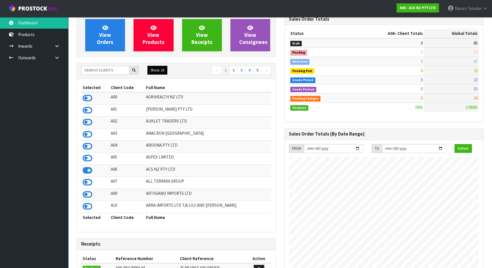
click at [162, 70] on button "Show: 10" at bounding box center [157, 70] width 20 height 9
click at [173, 103] on link "50" at bounding box center [170, 104] width 45 height 8
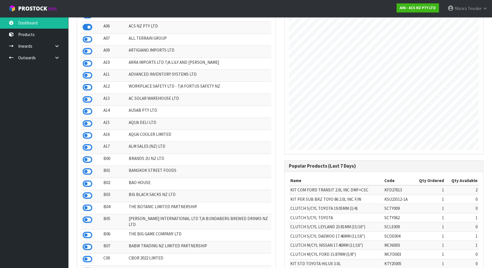
scroll to position [206, 0]
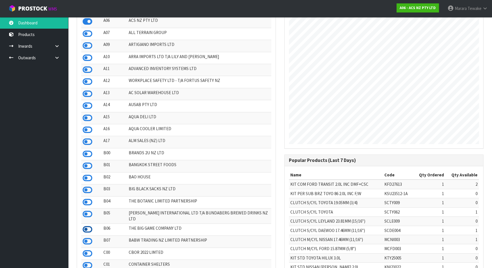
click at [87, 225] on icon at bounding box center [88, 229] width 10 height 9
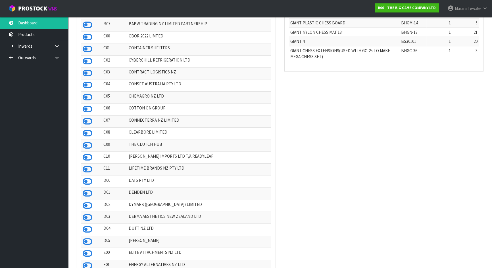
scroll to position [439, 0]
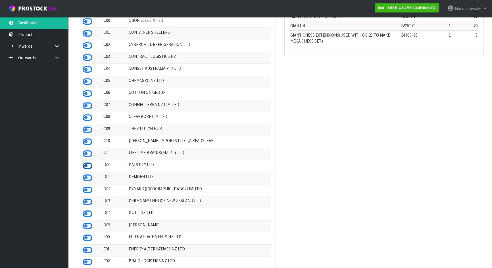
click at [91, 166] on icon at bounding box center [88, 166] width 10 height 9
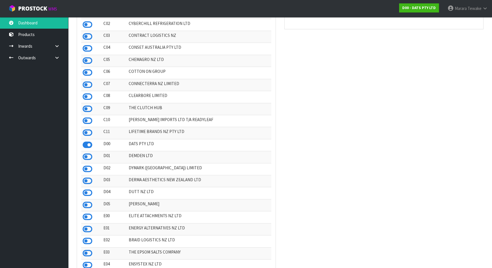
scroll to position [464, 0]
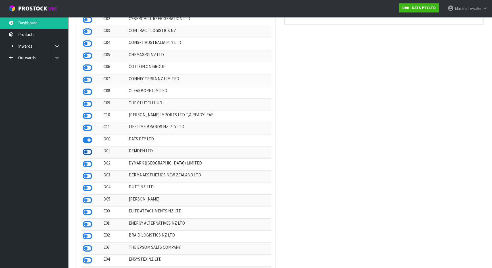
click at [88, 150] on icon at bounding box center [88, 152] width 10 height 9
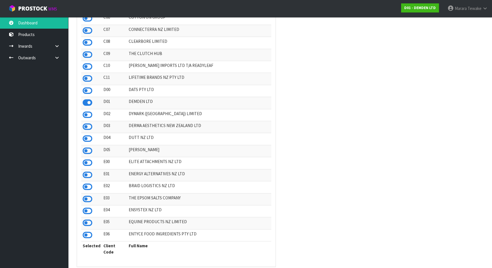
scroll to position [516, 0]
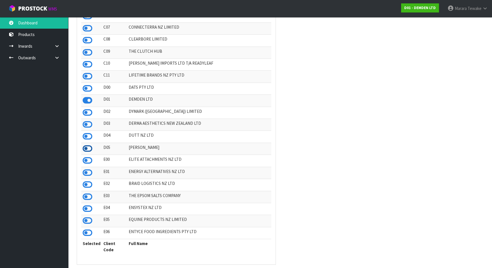
click at [90, 148] on icon at bounding box center [88, 149] width 10 height 9
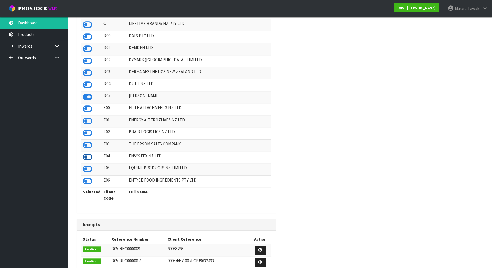
click at [92, 159] on icon at bounding box center [88, 157] width 10 height 9
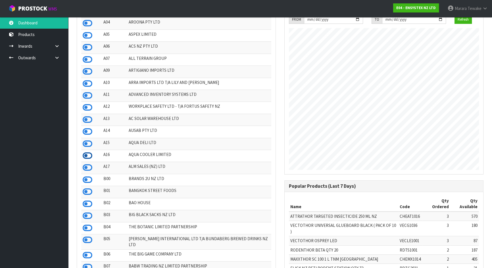
click at [86, 155] on icon at bounding box center [88, 156] width 10 height 9
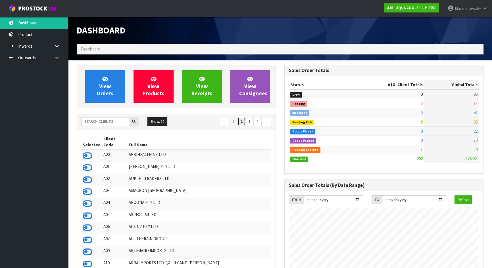
click at [241, 123] on link "2" at bounding box center [241, 121] width 8 height 9
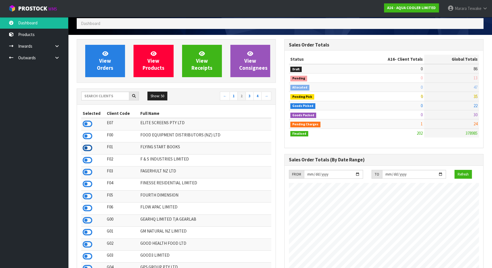
click at [90, 148] on icon at bounding box center [88, 148] width 10 height 9
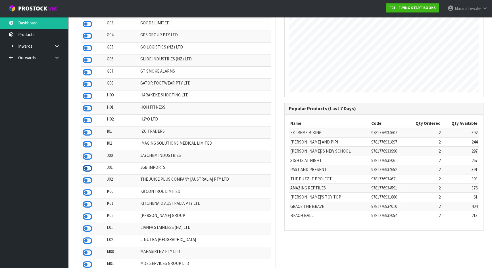
click at [90, 173] on icon at bounding box center [88, 168] width 10 height 9
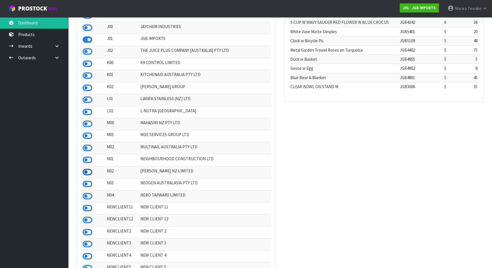
click at [88, 177] on icon at bounding box center [88, 172] width 10 height 9
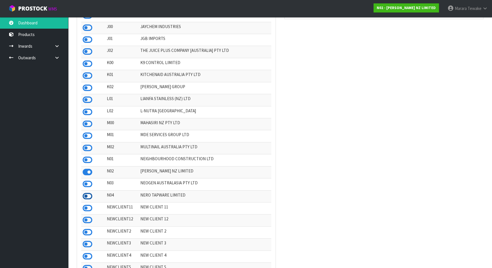
click at [86, 201] on icon at bounding box center [88, 196] width 10 height 9
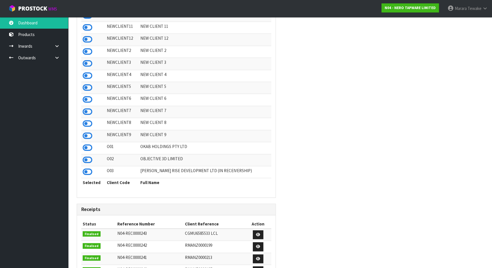
click at [92, 154] on td at bounding box center [93, 148] width 24 height 12
click at [81, 154] on td at bounding box center [93, 148] width 24 height 12
click at [84, 152] on icon at bounding box center [88, 148] width 10 height 9
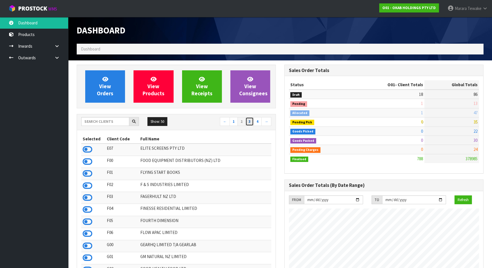
click at [250, 124] on link "3" at bounding box center [249, 121] width 8 height 9
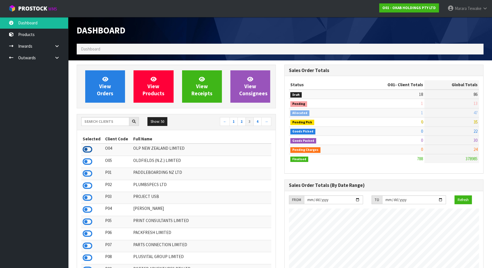
click at [84, 148] on icon at bounding box center [88, 149] width 10 height 9
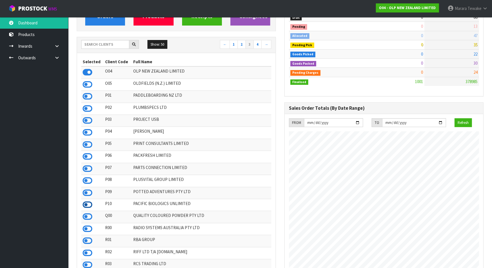
click at [87, 207] on icon at bounding box center [88, 205] width 10 height 9
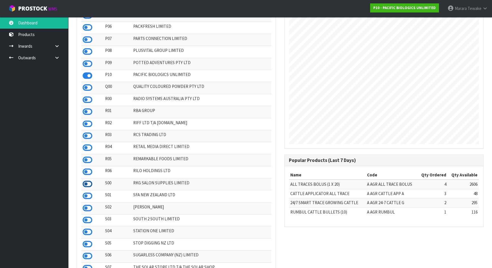
click at [86, 187] on icon at bounding box center [88, 184] width 10 height 9
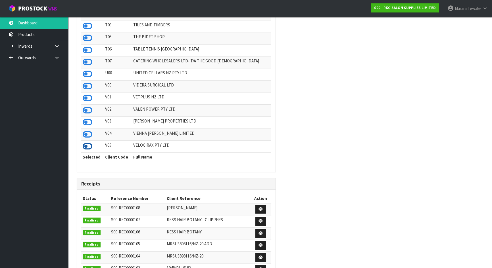
click at [89, 151] on icon at bounding box center [88, 146] width 10 height 9
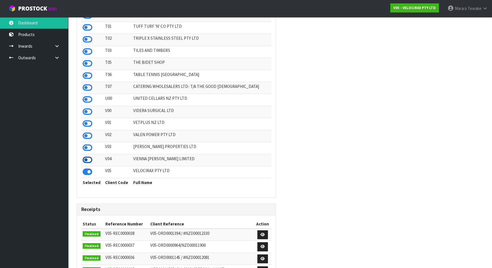
click at [90, 164] on icon at bounding box center [88, 160] width 10 height 9
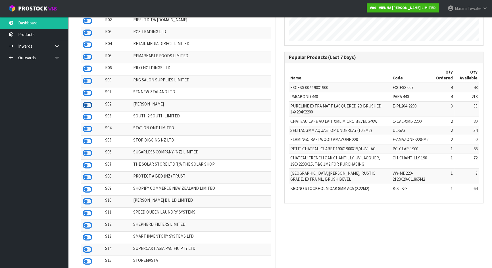
click at [89, 110] on icon at bounding box center [88, 105] width 10 height 9
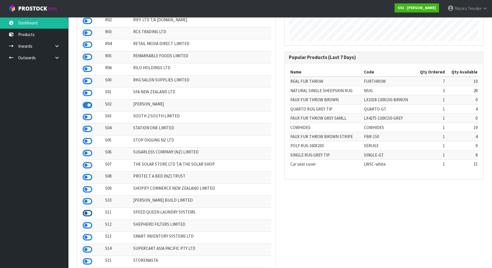
click at [90, 218] on icon at bounding box center [88, 213] width 10 height 9
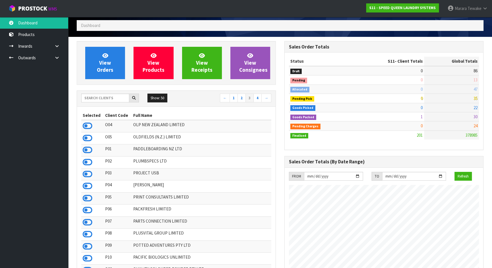
scroll to position [0, 0]
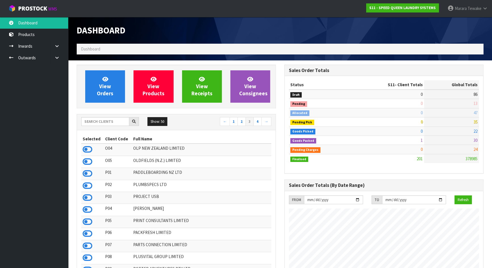
click at [40, 198] on ul "Dashboard Products Categories Serial Numbers Kitsets Packagings Inwards Purchas…" at bounding box center [34, 142] width 68 height 251
click at [110, 81] on link "View Orders" at bounding box center [105, 86] width 40 height 32
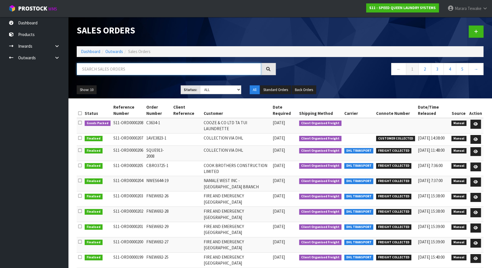
click at [108, 69] on input "text" at bounding box center [169, 69] width 184 height 12
click at [43, 22] on link "Dashboard" at bounding box center [34, 23] width 68 height 12
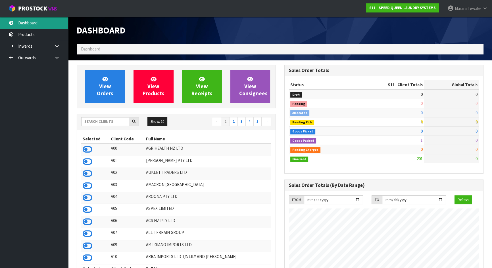
scroll to position [386, 207]
click at [114, 122] on input "text" at bounding box center [105, 121] width 48 height 9
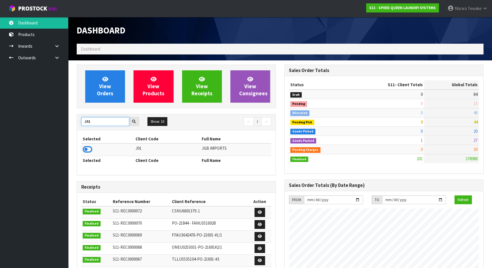
type input "J01"
click at [80, 147] on div "Selected Client Code Full Name J01 JGB IMPORTS Selected Client Code Full Name" at bounding box center [176, 152] width 198 height 45
click at [88, 148] on icon at bounding box center [88, 149] width 10 height 9
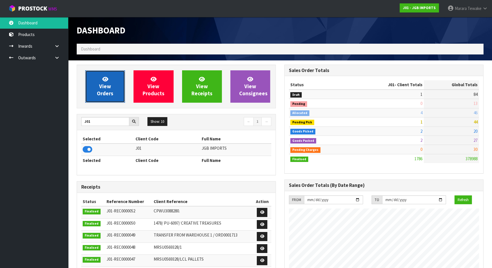
scroll to position [429, 207]
click at [106, 94] on span "View Orders" at bounding box center [105, 86] width 16 height 21
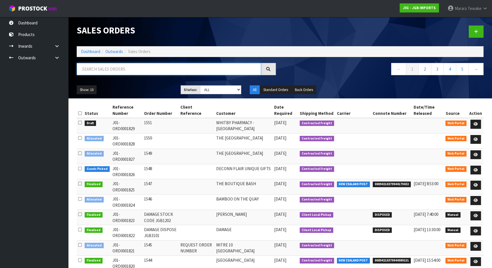
click at [169, 66] on input "text" at bounding box center [169, 69] width 184 height 12
type input "JOB-0409966"
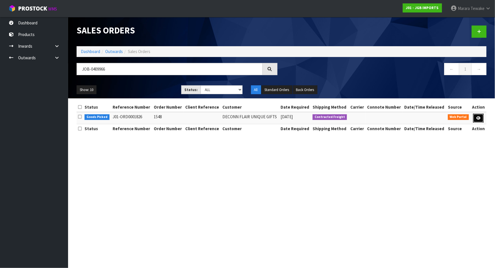
click at [484, 122] on link at bounding box center [479, 118] width 11 height 9
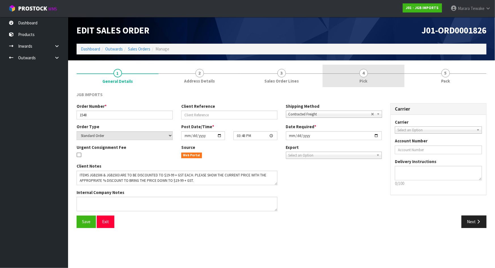
click at [367, 83] on span "Pick" at bounding box center [364, 81] width 8 height 6
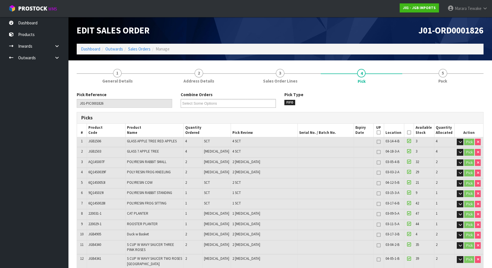
click at [407, 133] on icon at bounding box center [409, 133] width 4 height 0
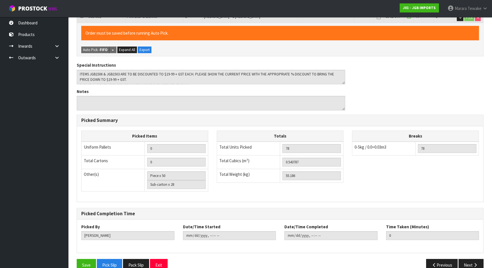
scroll to position [578, 0]
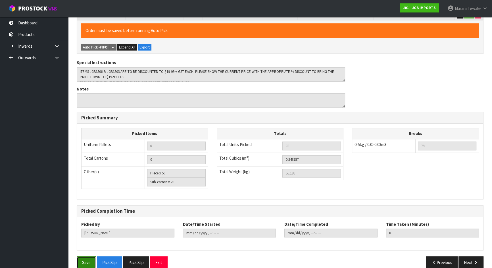
click at [93, 258] on button "Save" at bounding box center [86, 263] width 19 height 12
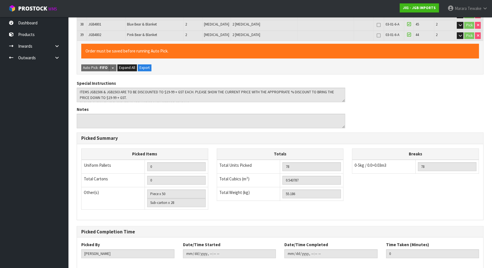
scroll to position [0, 0]
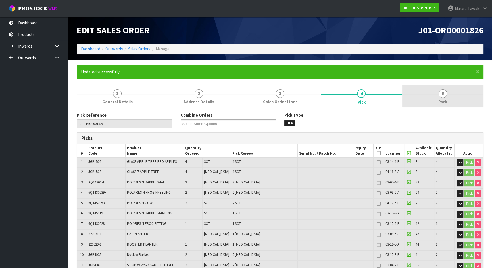
click at [452, 98] on link "5 Pack" at bounding box center [442, 96] width 81 height 22
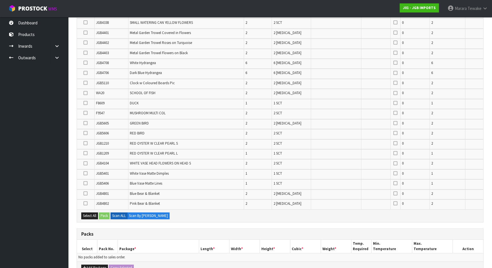
scroll to position [443, 0]
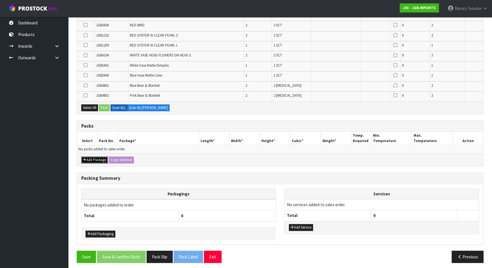
click at [95, 158] on button "Add Package" at bounding box center [94, 160] width 27 height 7
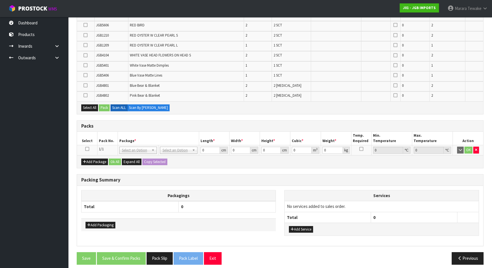
click at [86, 149] on icon at bounding box center [87, 149] width 4 height 0
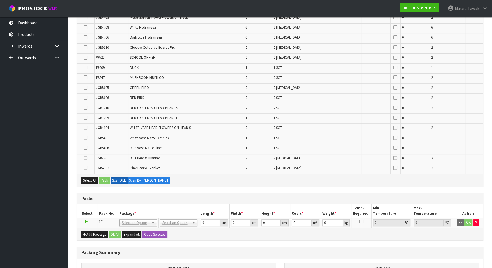
scroll to position [290, 0]
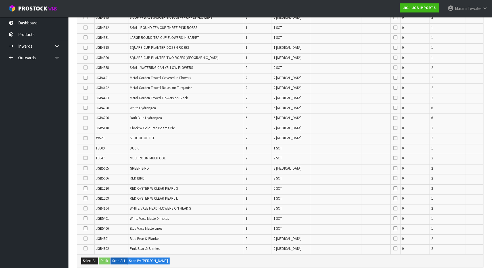
click at [87, 138] on icon at bounding box center [85, 138] width 4 height 0
click at [0, 0] on input "checkbox" at bounding box center [0, 0] width 0 height 0
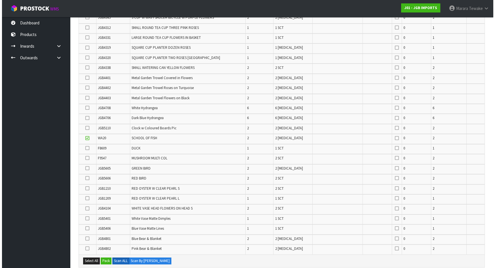
scroll to position [445, 0]
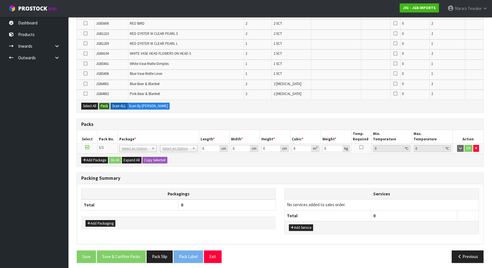
click at [105, 103] on button "Pack" at bounding box center [104, 106] width 11 height 7
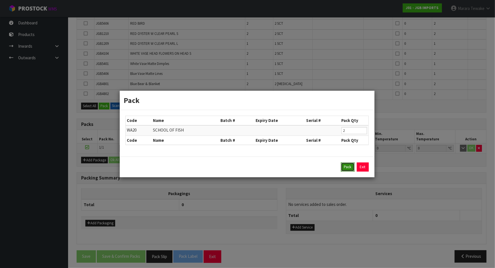
click at [346, 166] on button "Pack" at bounding box center [348, 167] width 14 height 9
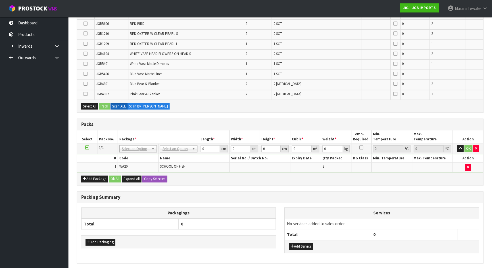
scroll to position [23, 0]
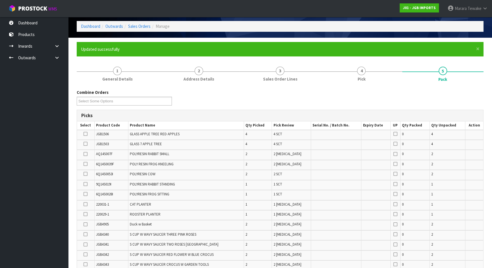
click at [85, 134] on icon at bounding box center [85, 134] width 4 height 0
click at [0, 0] on input "checkbox" at bounding box center [0, 0] width 0 height 0
click at [132, 101] on ul at bounding box center [124, 101] width 95 height 9
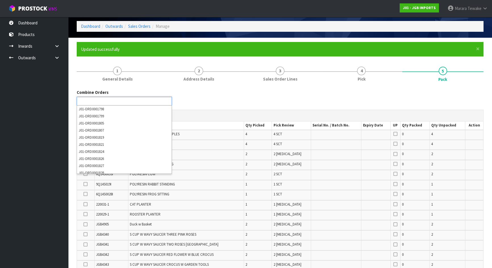
click at [205, 97] on div "Combine Orders J01-ORD0001798 J01-ORD0001799 J01-ORD0001805 J01-ORD0001807 J01-…" at bounding box center [279, 99] width 415 height 20
type input "Select Some Options"
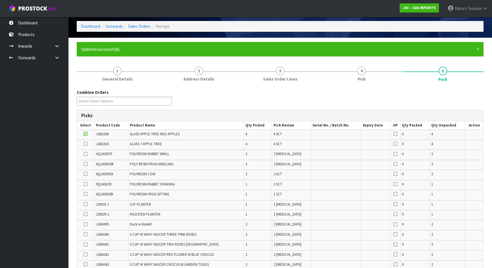
scroll to position [303, 0]
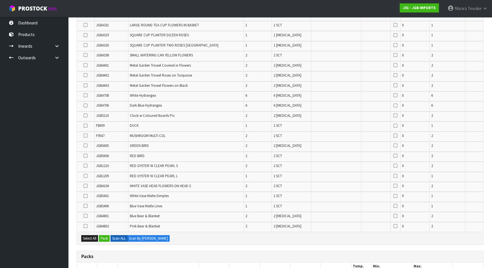
click at [86, 136] on icon at bounding box center [85, 136] width 4 height 0
click at [0, 0] on input "checkbox" at bounding box center [0, 0] width 0 height 0
click at [85, 166] on icon at bounding box center [85, 166] width 4 height 0
click at [0, 0] on input "checkbox" at bounding box center [0, 0] width 0 height 0
click at [42, 152] on ul "Dashboard Products Categories Serial Numbers Kitsets Packagings Inwards Purchas…" at bounding box center [34, 142] width 68 height 251
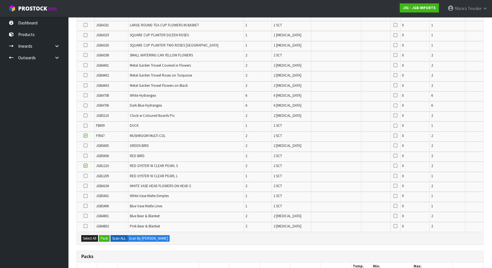
scroll to position [122, 0]
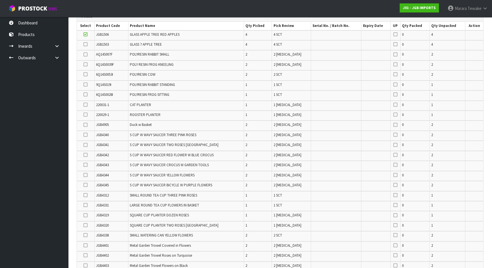
click at [85, 135] on icon at bounding box center [85, 135] width 4 height 0
click at [0, 0] on input "checkbox" at bounding box center [0, 0] width 0 height 0
click at [89, 153] on td at bounding box center [85, 156] width 17 height 10
click at [85, 155] on icon at bounding box center [85, 155] width 4 height 0
click at [0, 0] on input "checkbox" at bounding box center [0, 0] width 0 height 0
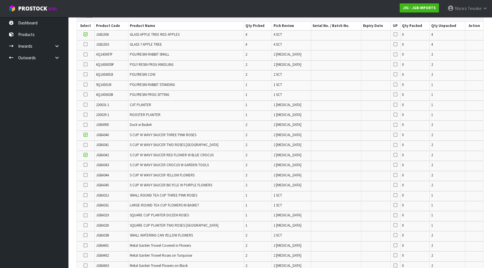
click at [86, 145] on icon at bounding box center [85, 145] width 4 height 0
click at [0, 0] on input "checkbox" at bounding box center [0, 0] width 0 height 0
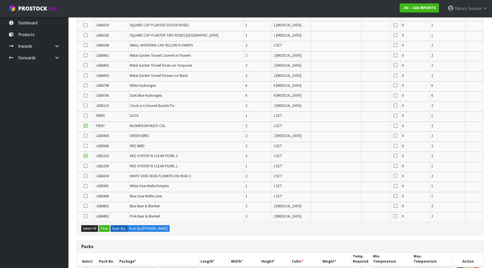
click at [84, 136] on icon at bounding box center [85, 136] width 4 height 0
click at [0, 0] on input "checkbox" at bounding box center [0, 0] width 0 height 0
click at [85, 146] on icon at bounding box center [85, 146] width 4 height 0
click at [0, 0] on input "checkbox" at bounding box center [0, 0] width 0 height 0
click at [85, 176] on icon at bounding box center [85, 176] width 4 height 0
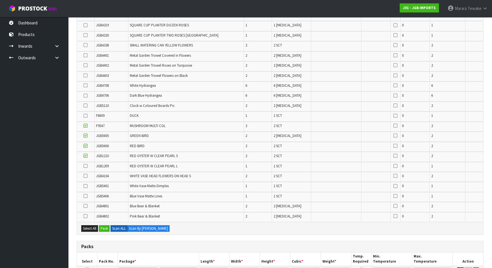
click at [0, 0] on input "checkbox" at bounding box center [0, 0] width 0 height 0
click at [86, 116] on icon at bounding box center [85, 116] width 4 height 0
click at [0, 0] on input "checkbox" at bounding box center [0, 0] width 0 height 0
click at [86, 65] on icon at bounding box center [85, 65] width 4 height 0
click at [0, 0] on input "checkbox" at bounding box center [0, 0] width 0 height 0
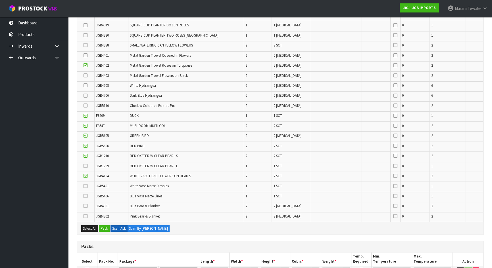
click at [86, 76] on icon at bounding box center [85, 76] width 4 height 0
click at [0, 0] on input "checkbox" at bounding box center [0, 0] width 0 height 0
click at [86, 166] on icon at bounding box center [85, 166] width 4 height 0
click at [0, 0] on input "checkbox" at bounding box center [0, 0] width 0 height 0
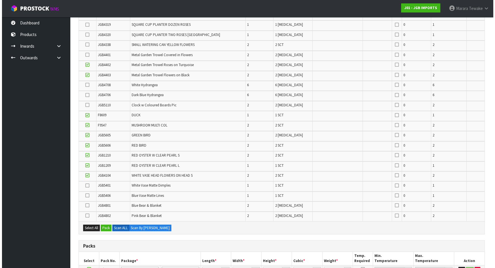
scroll to position [454, 0]
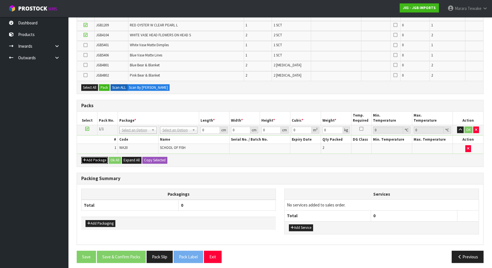
click at [88, 157] on button "Add Package" at bounding box center [94, 160] width 27 height 7
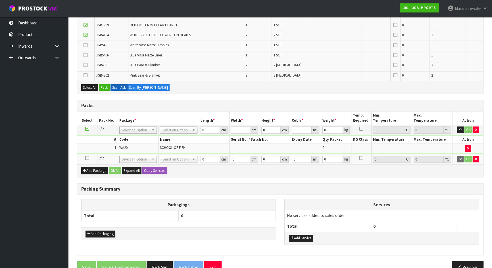
click at [85, 158] on icon at bounding box center [87, 158] width 4 height 0
click at [106, 88] on button "Pack" at bounding box center [104, 87] width 11 height 7
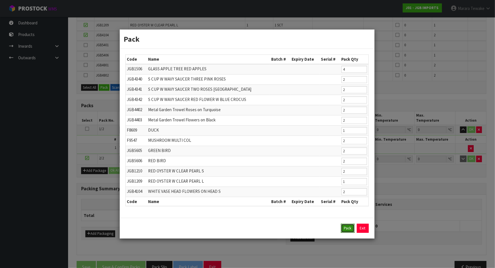
click at [348, 227] on button "Pack" at bounding box center [348, 228] width 14 height 9
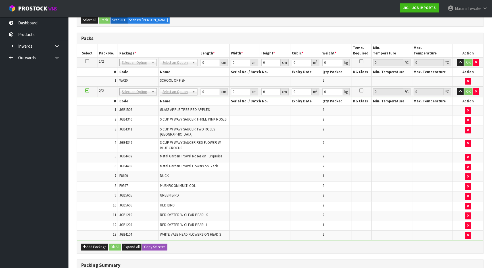
scroll to position [473, 0]
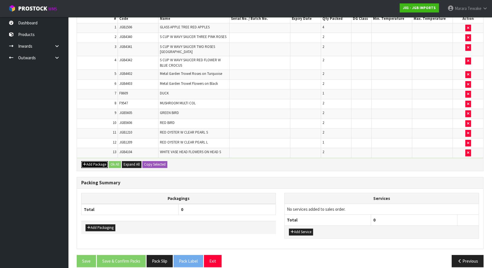
click at [98, 161] on button "Add Package" at bounding box center [94, 164] width 27 height 7
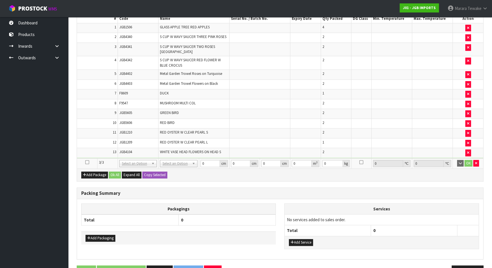
click at [85, 162] on icon at bounding box center [87, 162] width 4 height 0
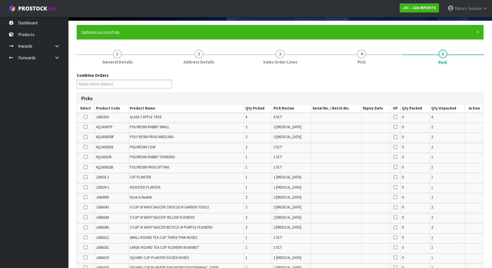
scroll to position [34, 0]
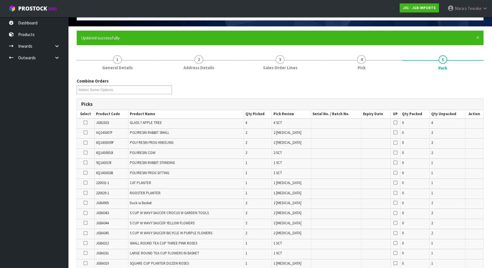
click at [85, 123] on icon at bounding box center [85, 123] width 4 height 0
click at [0, 0] on input "checkbox" at bounding box center [0, 0] width 0 height 0
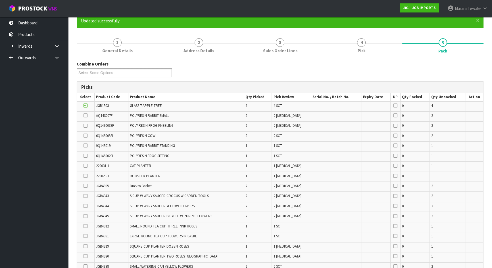
scroll to position [60, 0]
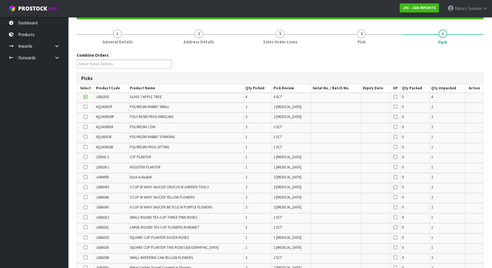
click at [85, 208] on icon at bounding box center [85, 208] width 4 height 0
click at [0, 0] on input "checkbox" at bounding box center [0, 0] width 0 height 0
click at [87, 195] on label at bounding box center [85, 197] width 4 height 5
click at [0, 0] on input "checkbox" at bounding box center [0, 0] width 0 height 0
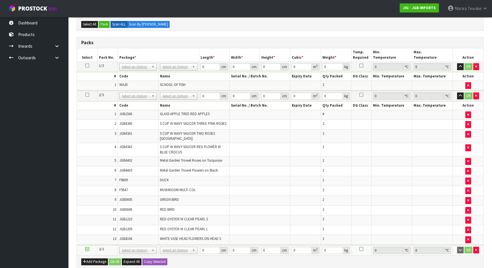
scroll to position [393, 0]
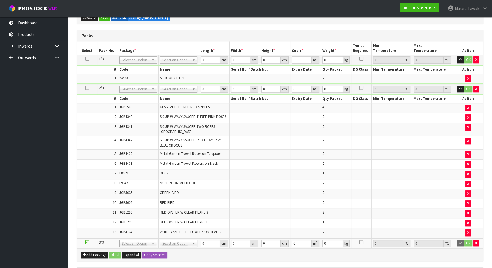
click at [86, 88] on icon at bounding box center [87, 88] width 4 height 0
click at [468, 139] on icon "button" at bounding box center [468, 141] width 2 height 4
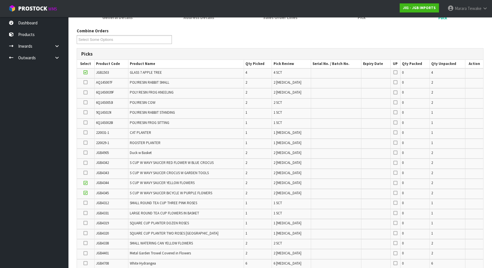
scroll to position [93, 0]
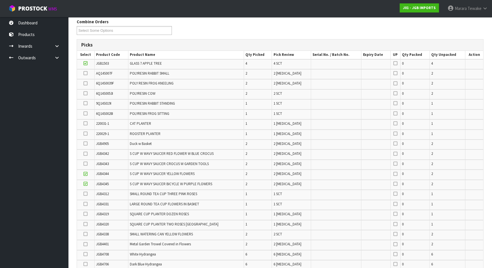
click at [86, 154] on icon at bounding box center [85, 154] width 4 height 0
click at [0, 0] on input "checkbox" at bounding box center [0, 0] width 0 height 0
click at [87, 154] on icon at bounding box center [85, 154] width 4 height 0
click at [0, 0] on input "checkbox" at bounding box center [0, 0] width 0 height 0
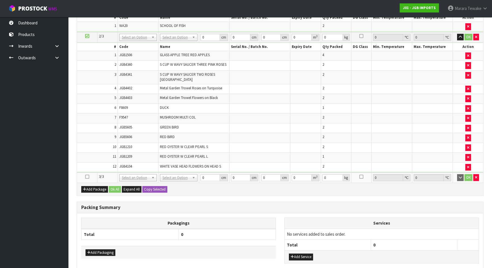
scroll to position [480, 0]
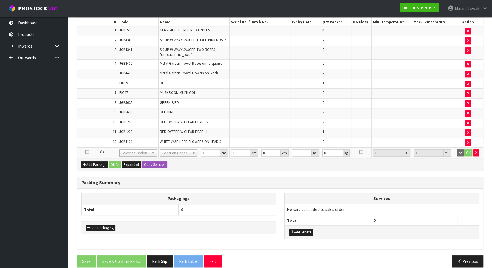
click at [87, 152] on icon at bounding box center [87, 152] width 4 height 0
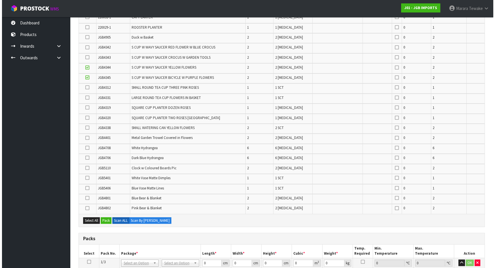
scroll to position [248, 0]
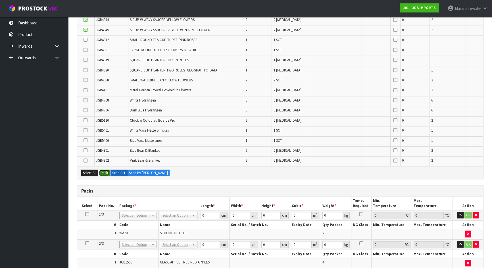
click at [101, 170] on button "Pack" at bounding box center [104, 173] width 11 height 7
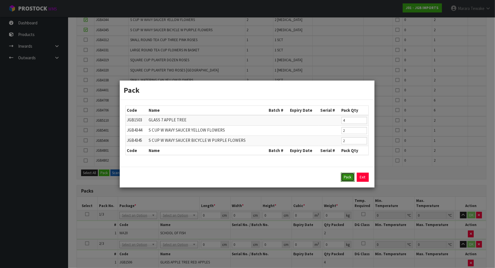
click at [346, 178] on button "Pack" at bounding box center [348, 177] width 14 height 9
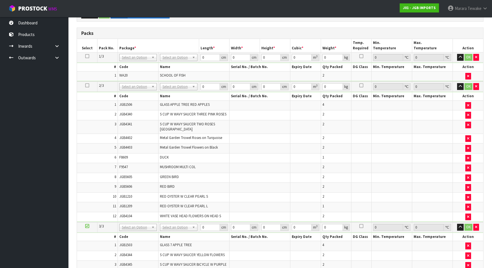
scroll to position [337, 0]
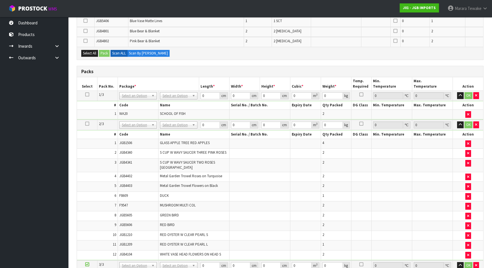
drag, startPoint x: 85, startPoint y: 122, endPoint x: 88, endPoint y: 124, distance: 3.6
click at [86, 124] on icon at bounding box center [87, 124] width 4 height 0
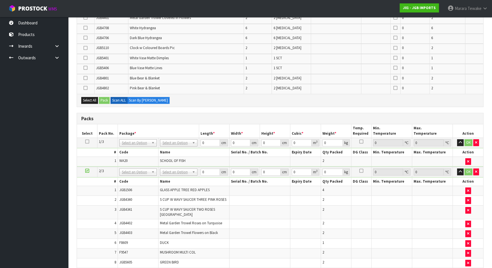
scroll to position [156, 0]
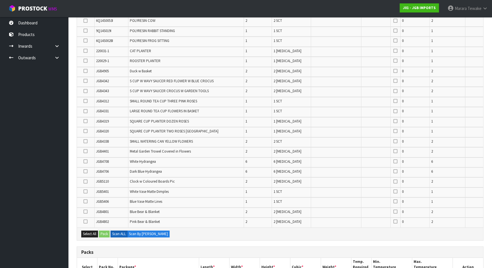
click at [86, 81] on icon at bounding box center [85, 81] width 4 height 0
click at [0, 0] on input "checkbox" at bounding box center [0, 0] width 0 height 0
click at [102, 234] on button "Pack" at bounding box center [104, 234] width 11 height 7
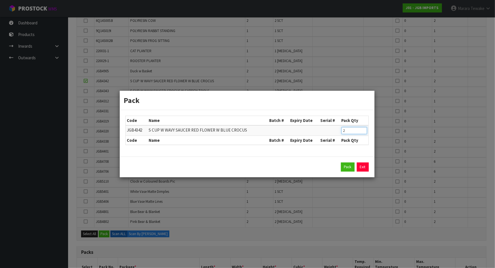
drag, startPoint x: 344, startPoint y: 131, endPoint x: 334, endPoint y: 127, distance: 11.7
click at [333, 127] on tr "JGB4342 S CUP W WAVY SAUCER RED FLOWER W BLUE CROCUS 2" at bounding box center [247, 130] width 243 height 11
type input "1"
click button "Pack" at bounding box center [348, 167] width 14 height 9
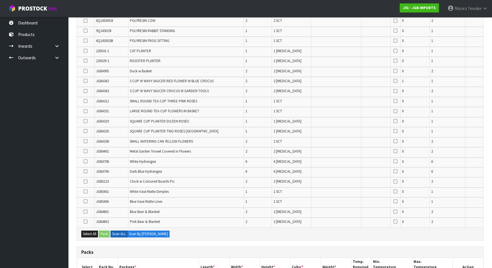
click at [83, 81] on td at bounding box center [85, 82] width 17 height 10
click at [86, 81] on icon at bounding box center [85, 81] width 4 height 0
click at [0, 0] on input "checkbox" at bounding box center [0, 0] width 0 height 0
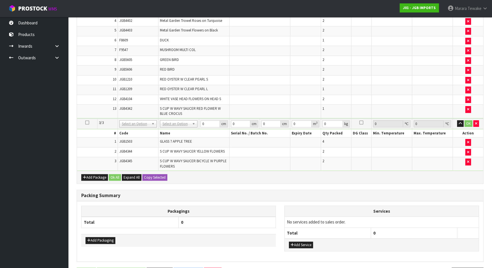
scroll to position [505, 0]
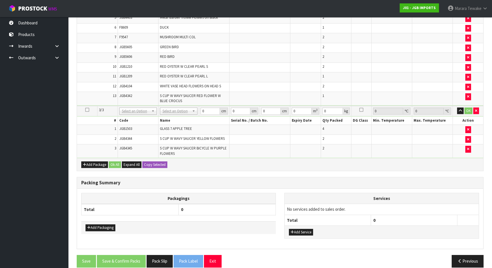
click at [87, 110] on icon at bounding box center [87, 110] width 4 height 0
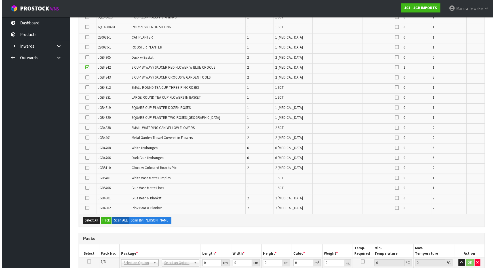
scroll to position [299, 0]
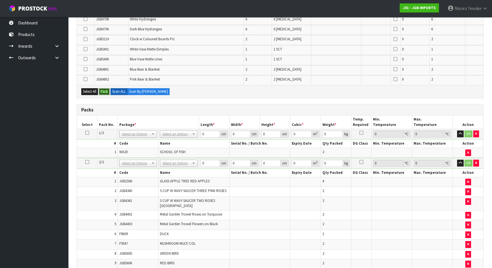
click at [103, 89] on button "Pack" at bounding box center [104, 91] width 11 height 7
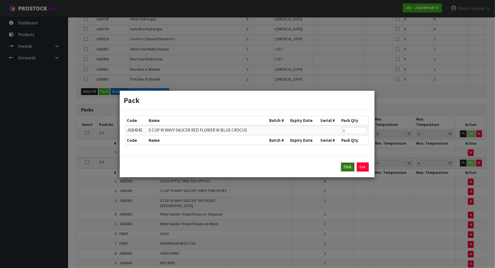
click at [349, 165] on button "Pack" at bounding box center [348, 167] width 14 height 9
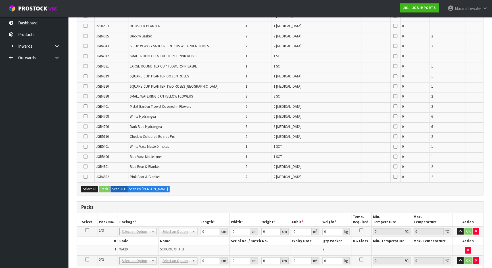
scroll to position [185, 0]
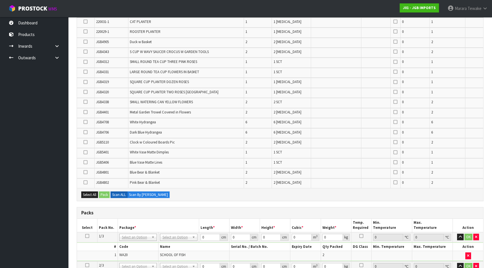
click at [85, 52] on icon at bounding box center [85, 52] width 4 height 0
click at [0, 0] on input "checkbox" at bounding box center [0, 0] width 0 height 0
click at [106, 192] on button "Pack" at bounding box center [104, 195] width 11 height 7
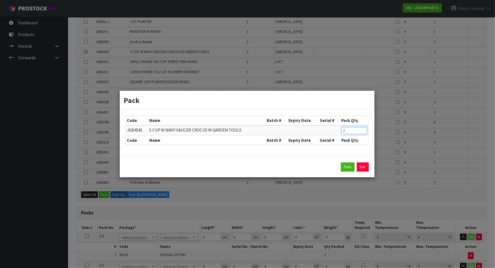
drag, startPoint x: 342, startPoint y: 130, endPoint x: 330, endPoint y: 126, distance: 13.3
click at [330, 126] on tr "JGB4343 S CUP W WAVY SAUCER CROCUS W GARDEN TOOLS 2" at bounding box center [247, 130] width 243 height 11
type input "1"
click button "Pack" at bounding box center [348, 167] width 14 height 9
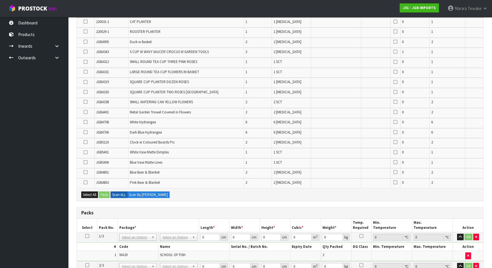
click at [88, 50] on td at bounding box center [85, 53] width 17 height 10
drag, startPoint x: 85, startPoint y: 51, endPoint x: 84, endPoint y: 65, distance: 14.3
click at [85, 52] on icon at bounding box center [85, 52] width 4 height 0
click at [0, 0] on input "checkbox" at bounding box center [0, 0] width 0 height 0
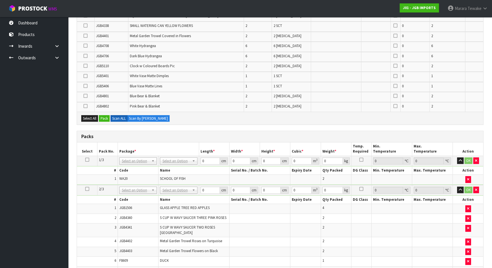
scroll to position [366, 0]
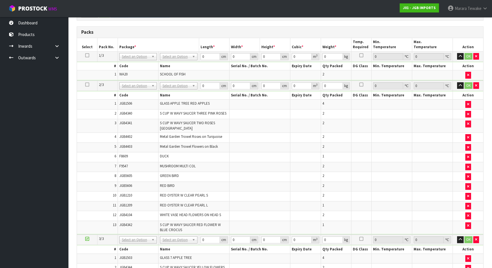
click at [86, 85] on icon at bounding box center [87, 85] width 4 height 0
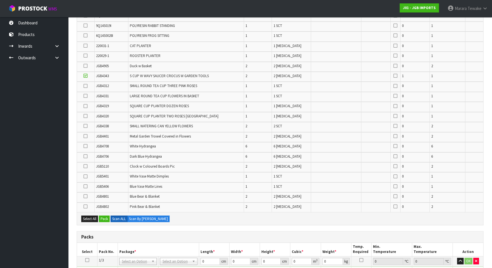
scroll to position [160, 0]
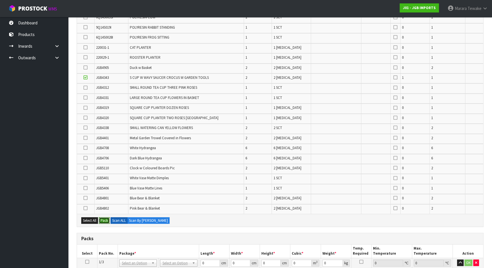
click at [104, 219] on button "Pack" at bounding box center [104, 220] width 11 height 7
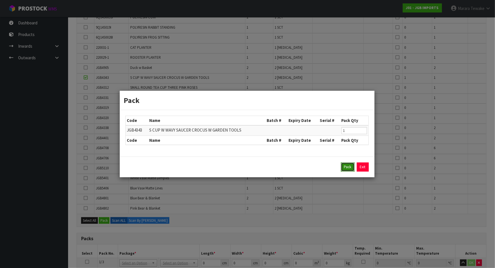
click at [346, 166] on button "Pack" at bounding box center [348, 167] width 14 height 9
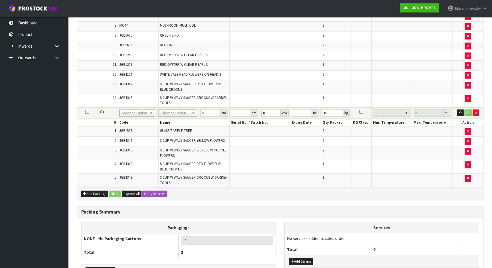
scroll to position [529, 0]
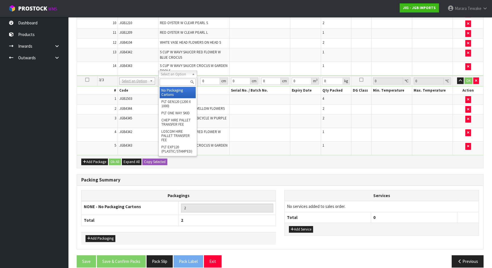
type input "3"
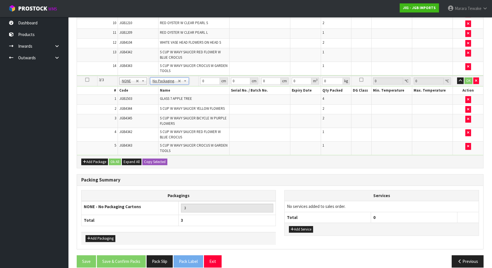
click at [87, 80] on icon at bounding box center [87, 80] width 4 height 0
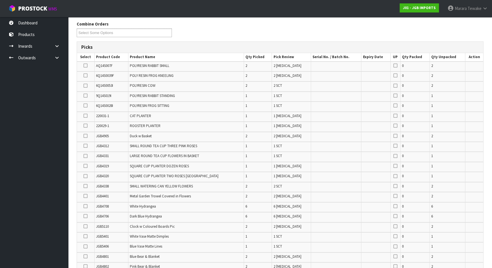
scroll to position [168, 0]
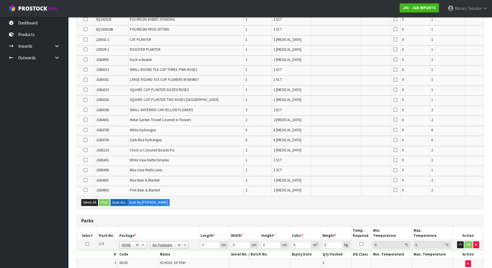
click at [85, 120] on icon at bounding box center [85, 120] width 4 height 0
click at [0, 0] on input "checkbox" at bounding box center [0, 0] width 0 height 0
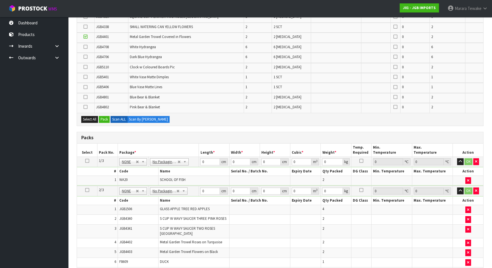
scroll to position [348, 0]
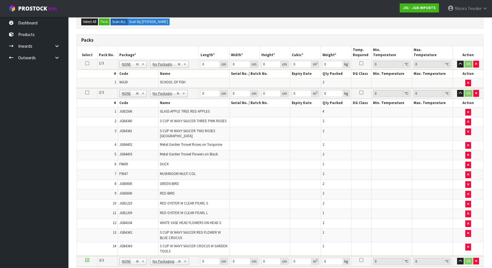
click at [86, 93] on icon at bounding box center [87, 93] width 4 height 0
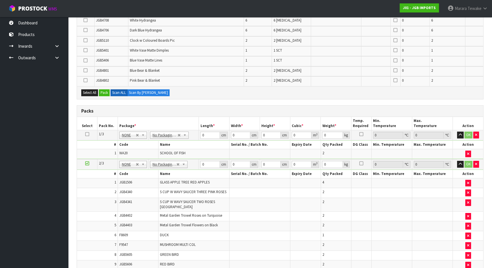
scroll to position [219, 0]
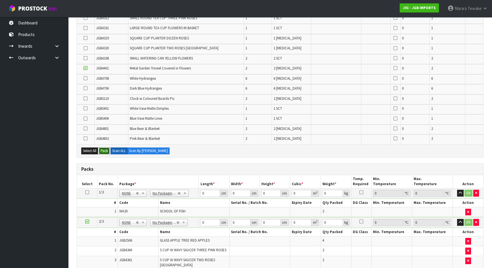
click at [104, 149] on button "Pack" at bounding box center [104, 151] width 11 height 7
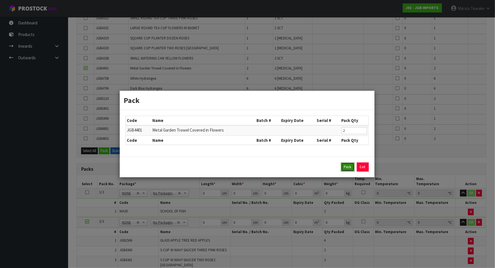
click at [347, 165] on button "Pack" at bounding box center [348, 167] width 14 height 9
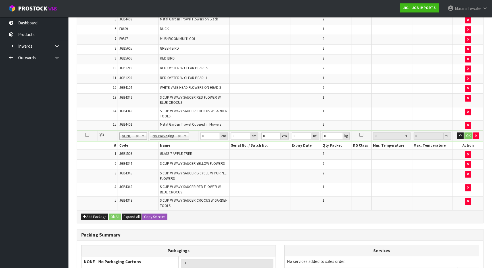
scroll to position [477, 0]
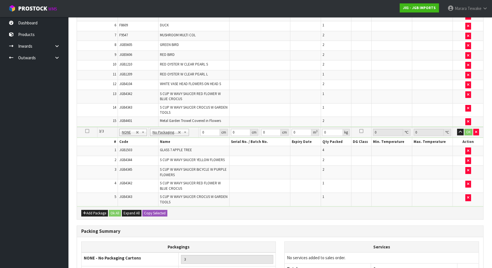
click at [86, 131] on icon at bounding box center [87, 131] width 4 height 0
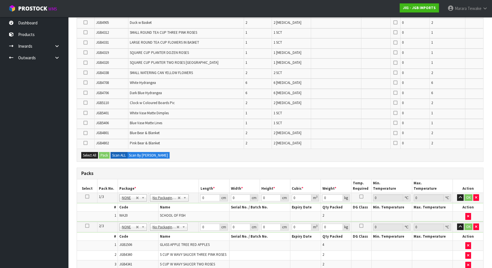
scroll to position [116, 0]
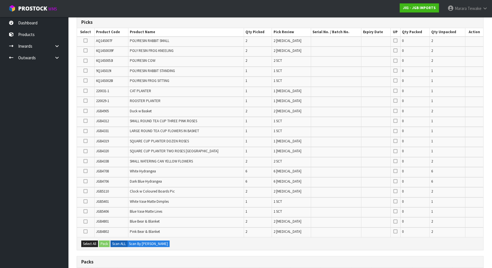
click at [86, 151] on icon at bounding box center [85, 151] width 4 height 0
click at [0, 0] on input "checkbox" at bounding box center [0, 0] width 0 height 0
click at [86, 141] on icon at bounding box center [85, 141] width 4 height 0
click at [0, 0] on input "checkbox" at bounding box center [0, 0] width 0 height 0
click at [86, 161] on icon at bounding box center [85, 161] width 4 height 0
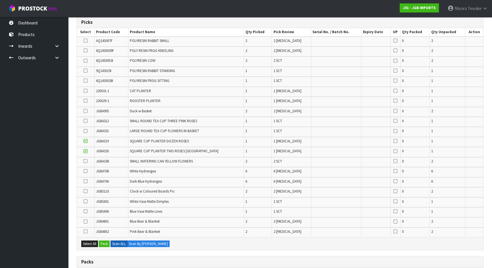
click at [0, 0] on input "checkbox" at bounding box center [0, 0] width 0 height 0
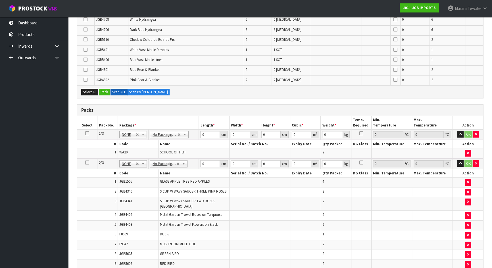
scroll to position [193, 0]
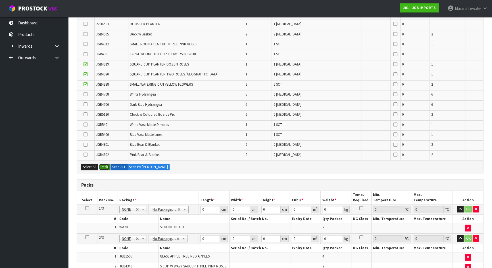
click at [103, 165] on button "Pack" at bounding box center [104, 167] width 11 height 7
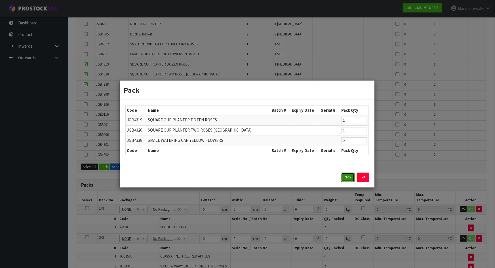
click at [349, 176] on button "Pack" at bounding box center [348, 177] width 14 height 9
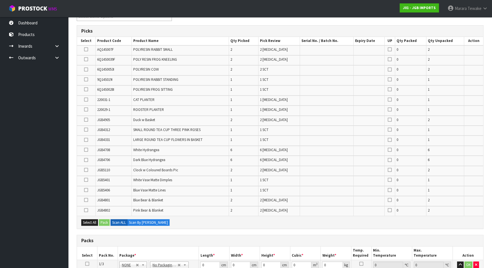
scroll to position [116, 0]
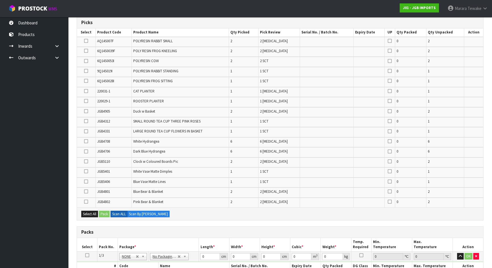
click at [85, 192] on icon at bounding box center [86, 192] width 4 height 0
click at [0, 0] on input "checkbox" at bounding box center [0, 0] width 0 height 0
click at [87, 202] on icon at bounding box center [86, 202] width 4 height 0
click at [0, 0] on input "checkbox" at bounding box center [0, 0] width 0 height 0
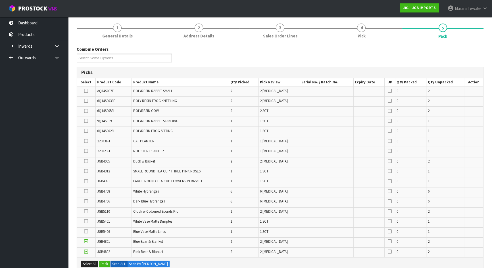
scroll to position [64, 0]
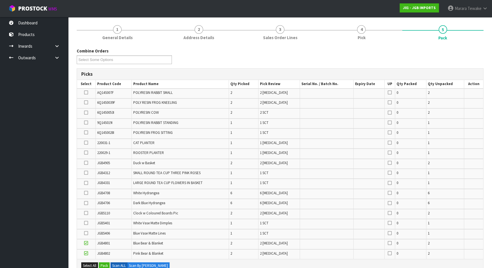
click at [87, 183] on icon at bounding box center [86, 183] width 4 height 0
click at [0, 0] on input "checkbox" at bounding box center [0, 0] width 0 height 0
click at [85, 113] on icon at bounding box center [86, 113] width 4 height 0
click at [0, 0] on input "checkbox" at bounding box center [0, 0] width 0 height 0
click at [85, 223] on icon at bounding box center [86, 223] width 4 height 0
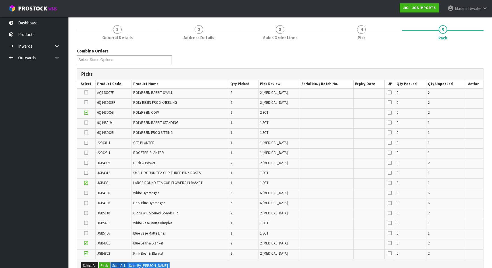
click at [0, 0] on input "checkbox" at bounding box center [0, 0] width 0 height 0
click at [87, 233] on icon at bounding box center [86, 233] width 4 height 0
click at [0, 0] on input "checkbox" at bounding box center [0, 0] width 0 height 0
click at [84, 123] on icon at bounding box center [86, 123] width 4 height 0
click at [0, 0] on input "checkbox" at bounding box center [0, 0] width 0 height 0
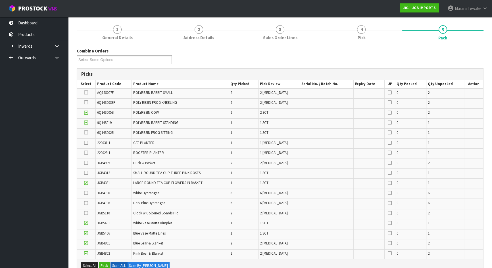
click at [86, 93] on icon at bounding box center [86, 93] width 4 height 0
click at [0, 0] on input "checkbox" at bounding box center [0, 0] width 0 height 0
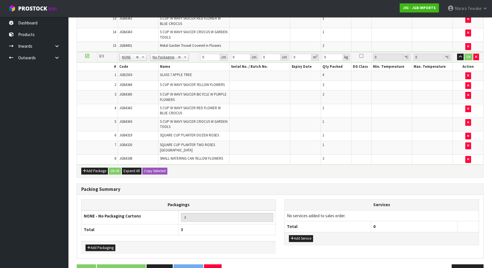
scroll to position [528, 0]
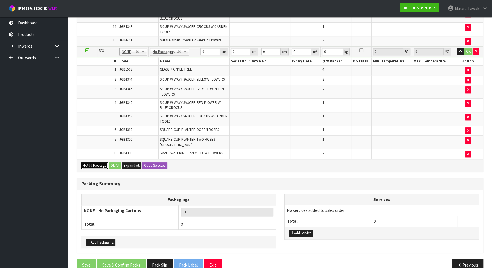
click at [95, 162] on button "Add Package" at bounding box center [94, 165] width 27 height 7
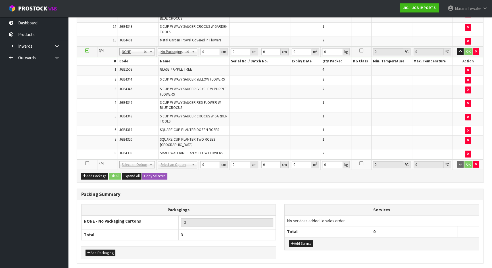
click at [87, 164] on icon at bounding box center [87, 164] width 4 height 0
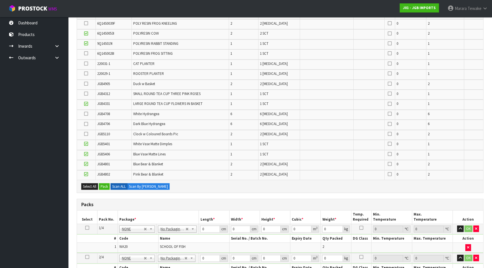
scroll to position [141, 0]
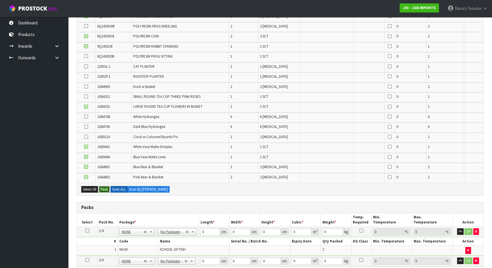
click at [106, 189] on button "Pack" at bounding box center [104, 189] width 11 height 7
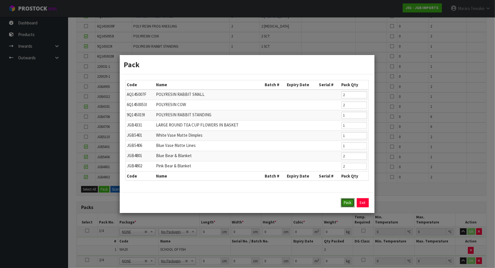
click at [345, 202] on button "Pack" at bounding box center [348, 202] width 14 height 9
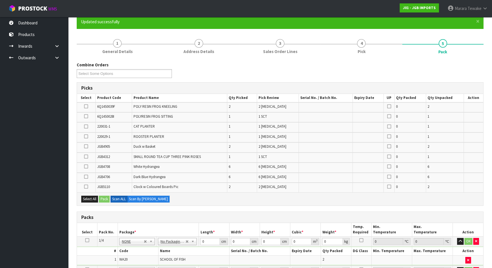
scroll to position [51, 0]
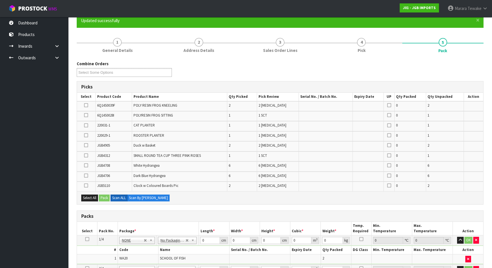
click at [85, 105] on icon at bounding box center [86, 105] width 4 height 0
click at [0, 0] on input "checkbox" at bounding box center [0, 0] width 0 height 0
click at [104, 197] on button "Pack" at bounding box center [104, 198] width 11 height 7
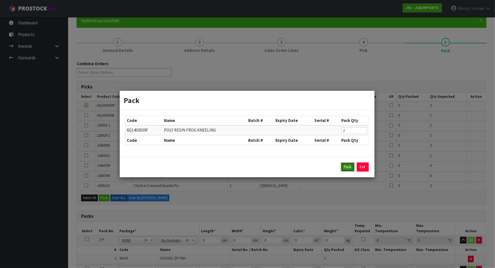
click at [346, 169] on button "Pack" at bounding box center [348, 167] width 14 height 9
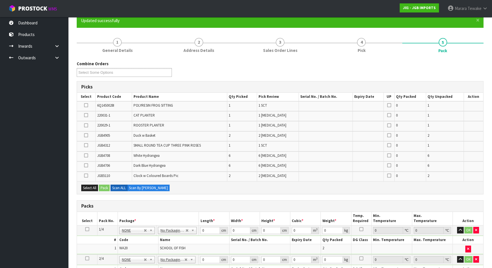
click at [86, 145] on icon at bounding box center [86, 145] width 4 height 0
click at [0, 0] on input "checkbox" at bounding box center [0, 0] width 0 height 0
click at [85, 176] on icon at bounding box center [86, 176] width 4 height 0
click at [0, 0] on input "checkbox" at bounding box center [0, 0] width 0 height 0
click at [103, 186] on button "Pack" at bounding box center [104, 188] width 11 height 7
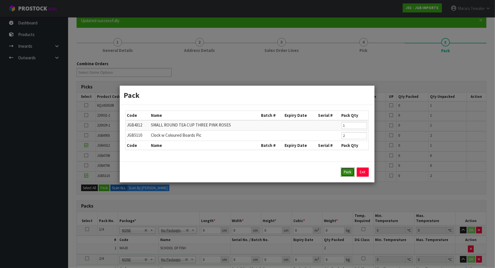
click at [345, 171] on button "Pack" at bounding box center [348, 172] width 14 height 9
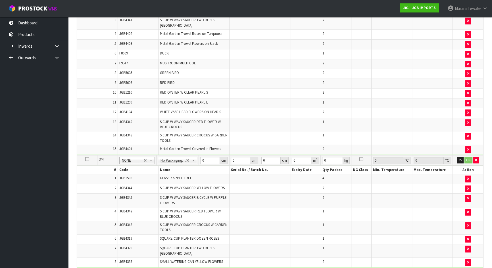
scroll to position [490, 0]
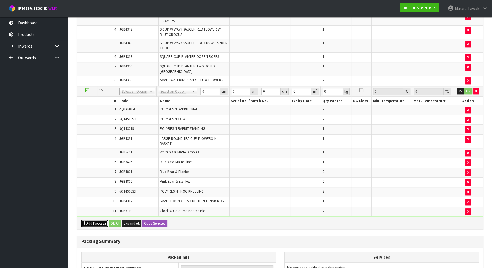
click at [98, 220] on button "Add Package" at bounding box center [94, 223] width 27 height 7
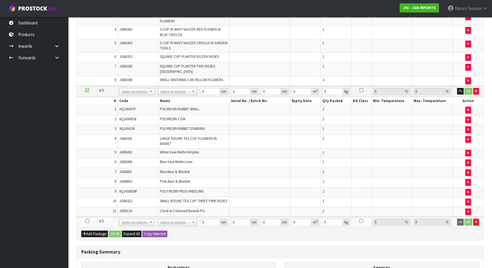
drag, startPoint x: 84, startPoint y: 209, endPoint x: 88, endPoint y: 210, distance: 3.8
click at [86, 217] on td at bounding box center [87, 222] width 20 height 10
click at [88, 221] on icon at bounding box center [87, 221] width 4 height 0
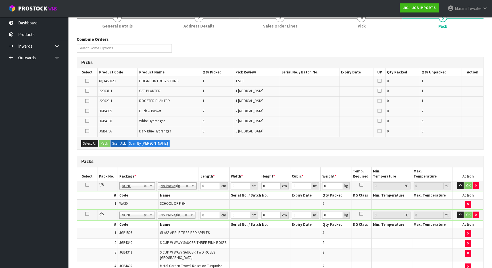
scroll to position [0, 0]
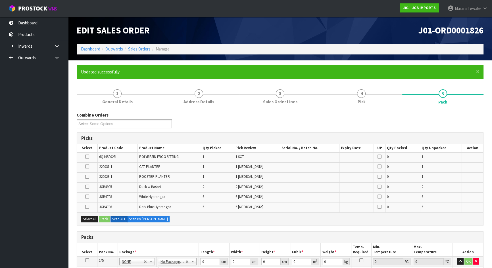
click at [87, 167] on icon at bounding box center [87, 167] width 4 height 0
click at [0, 0] on input "checkbox" at bounding box center [0, 0] width 0 height 0
click at [88, 177] on icon at bounding box center [87, 177] width 4 height 0
click at [0, 0] on input "checkbox" at bounding box center [0, 0] width 0 height 0
click at [87, 187] on icon at bounding box center [87, 187] width 4 height 0
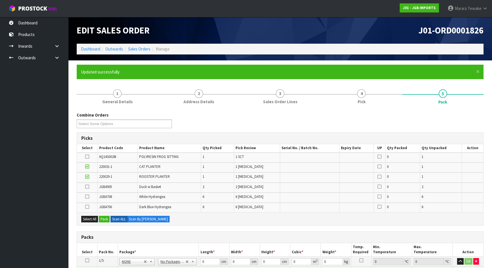
click at [0, 0] on input "checkbox" at bounding box center [0, 0] width 0 height 0
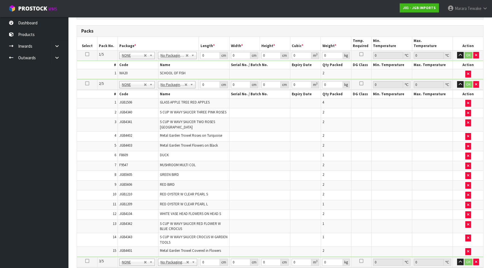
scroll to position [464, 0]
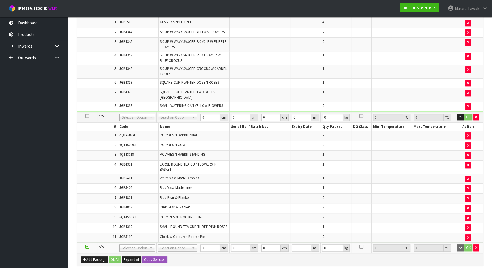
click at [86, 116] on icon at bounding box center [87, 116] width 4 height 0
click at [467, 144] on icon "button" at bounding box center [468, 146] width 2 height 4
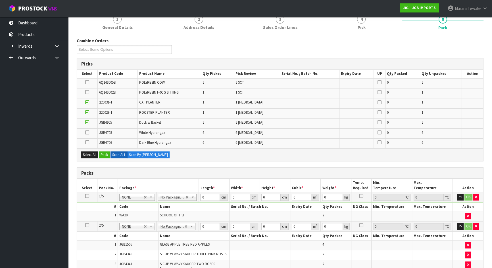
scroll to position [0, 0]
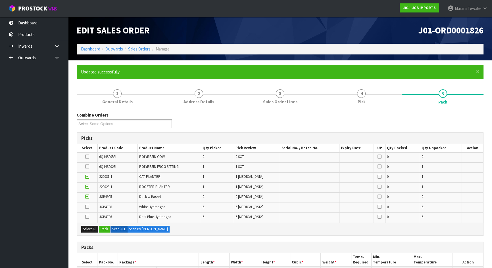
click at [87, 157] on icon at bounding box center [87, 157] width 4 height 0
click at [0, 0] on input "checkbox" at bounding box center [0, 0] width 0 height 0
click at [104, 229] on button "Pack" at bounding box center [104, 229] width 11 height 7
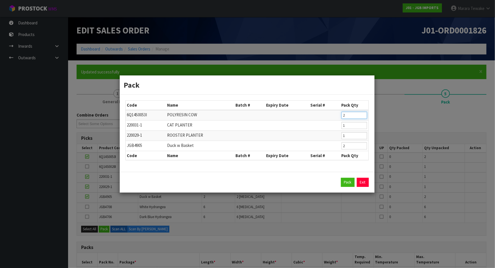
drag, startPoint x: 354, startPoint y: 114, endPoint x: 336, endPoint y: 107, distance: 19.9
click at [337, 108] on table "Code Name Batch # Expiry Date Serial # Pack Qty 6Q14S0053I POLYRESIN COW 2 2200…" at bounding box center [247, 130] width 243 height 59
type input "1"
click button "Pack" at bounding box center [348, 182] width 14 height 9
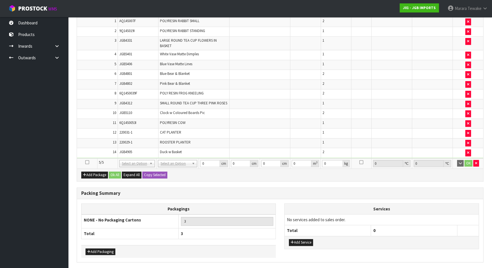
scroll to position [567, 0]
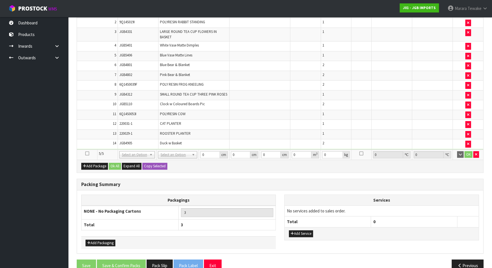
click at [88, 154] on icon at bounding box center [87, 154] width 4 height 0
click at [87, 154] on icon at bounding box center [87, 154] width 4 height 0
click at [468, 142] on icon "button" at bounding box center [468, 144] width 2 height 4
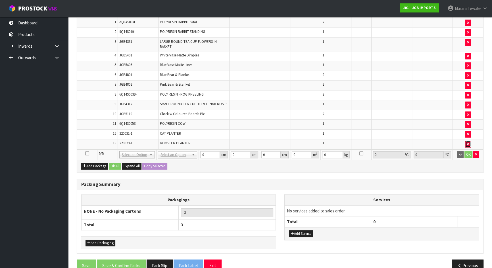
click at [468, 142] on icon "button" at bounding box center [468, 144] width 2 height 4
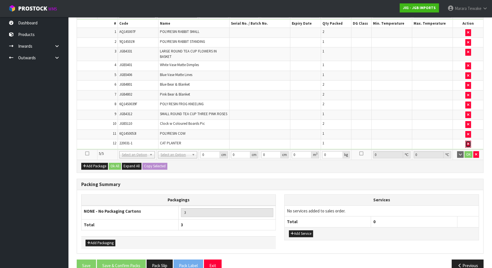
click at [468, 142] on icon "button" at bounding box center [468, 144] width 2 height 4
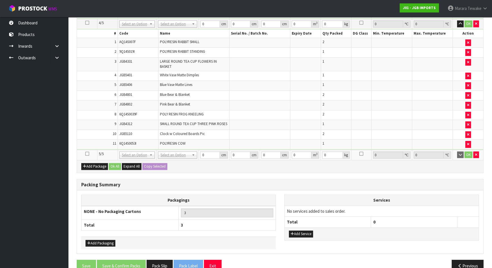
scroll to position [568, 0]
click at [87, 154] on icon at bounding box center [87, 154] width 4 height 0
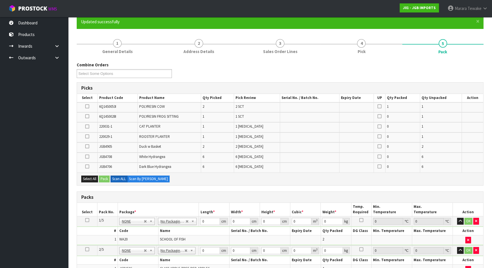
scroll to position [0, 0]
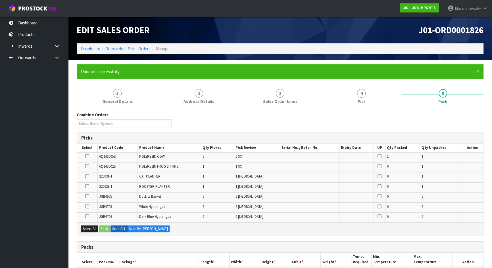
drag, startPoint x: 87, startPoint y: 186, endPoint x: 88, endPoint y: 179, distance: 7.4
click at [87, 187] on icon at bounding box center [87, 187] width 4 height 0
click at [0, 0] on input "checkbox" at bounding box center [0, 0] width 0 height 0
click at [86, 177] on icon at bounding box center [87, 177] width 4 height 0
click at [0, 0] on input "checkbox" at bounding box center [0, 0] width 0 height 0
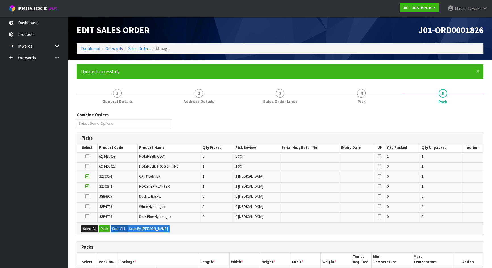
click at [87, 156] on icon at bounding box center [87, 156] width 4 height 0
click at [0, 0] on input "checkbox" at bounding box center [0, 0] width 0 height 0
click at [86, 196] on icon at bounding box center [87, 196] width 4 height 0
click at [0, 0] on input "checkbox" at bounding box center [0, 0] width 0 height 0
click at [87, 166] on icon at bounding box center [87, 166] width 4 height 0
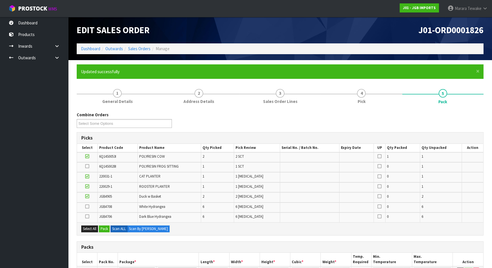
click at [0, 0] on input "checkbox" at bounding box center [0, 0] width 0 height 0
click at [88, 207] on icon at bounding box center [87, 207] width 4 height 0
click at [0, 0] on input "checkbox" at bounding box center [0, 0] width 0 height 0
click at [88, 217] on icon at bounding box center [87, 217] width 4 height 0
click at [0, 0] on input "checkbox" at bounding box center [0, 0] width 0 height 0
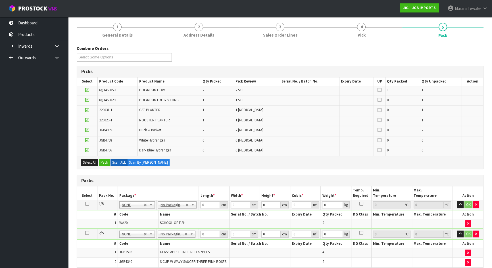
scroll to position [0, 0]
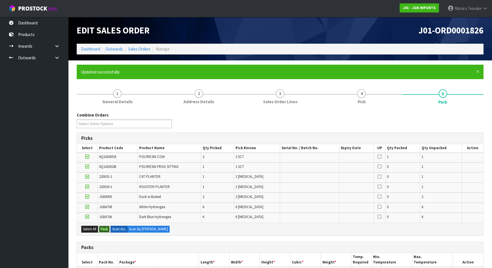
click at [103, 226] on button "Pack" at bounding box center [104, 229] width 11 height 7
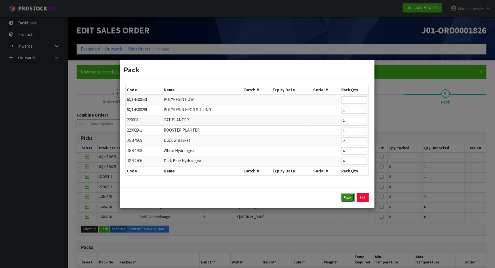
click at [348, 198] on button "Pack" at bounding box center [348, 197] width 14 height 9
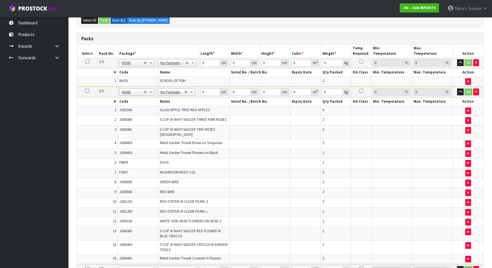
scroll to position [77, 0]
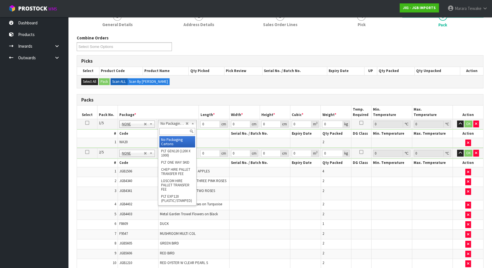
click at [175, 130] on input "text" at bounding box center [176, 131] width 35 height 7
type input "ctn9"
type input "1"
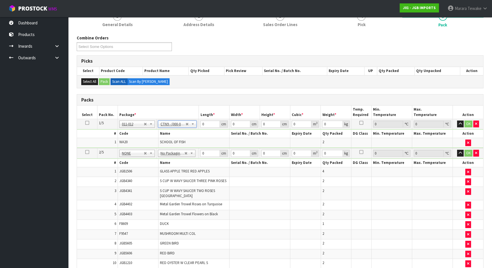
type input "51"
type input "38"
type input "58.5"
type input "0.113373"
type input "3.866"
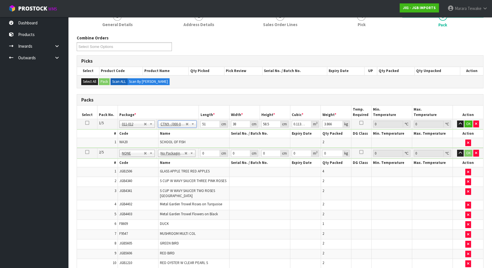
click at [87, 123] on icon at bounding box center [87, 123] width 4 height 0
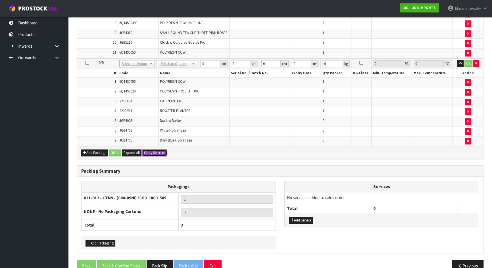
click at [155, 150] on button "Copy Selected" at bounding box center [154, 153] width 25 height 7
click at [155, 150] on span "Confirm" at bounding box center [150, 152] width 12 height 5
type input "51"
type input "38"
type input "58.5"
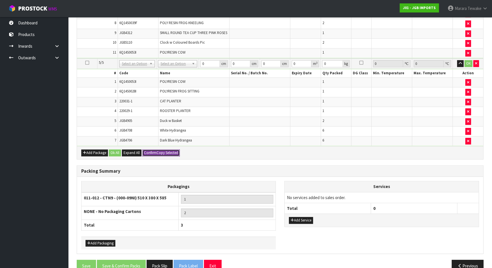
type input "0.113373"
type input "3.866"
type input "51"
type input "38"
type input "58.5"
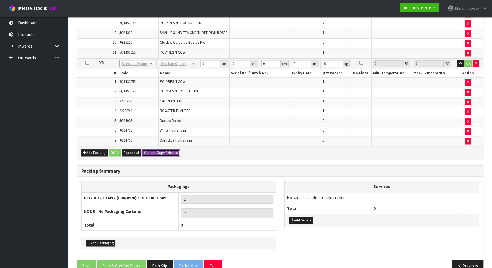
type input "0.113373"
type input "3.866"
type input "5"
type input "51"
type input "38"
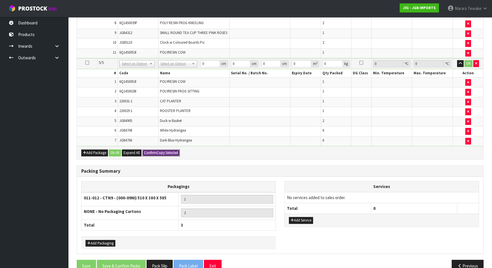
type input "58.5"
type input "0.113373"
type input "3.866"
type input "51"
type input "38"
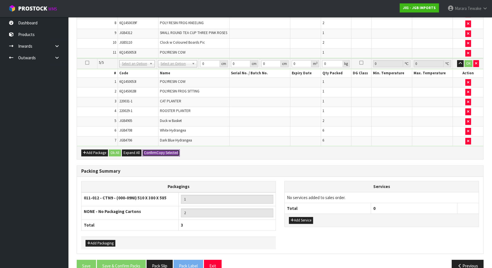
type input "58.5"
type input "0.113373"
type input "3.866"
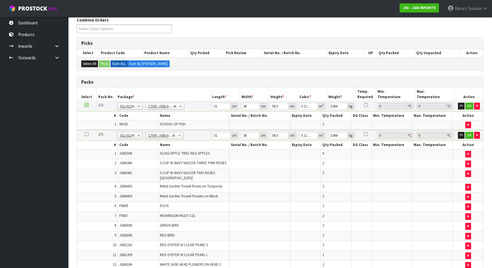
scroll to position [33, 0]
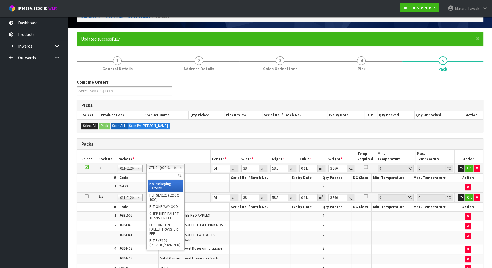
type input "1"
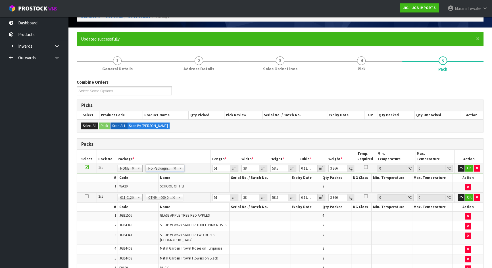
type input "0"
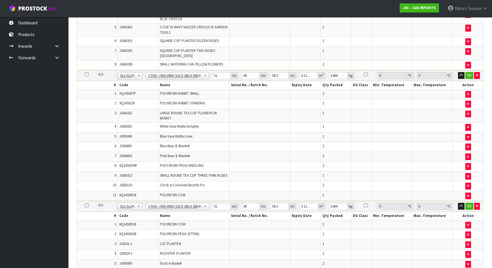
scroll to position [589, 0]
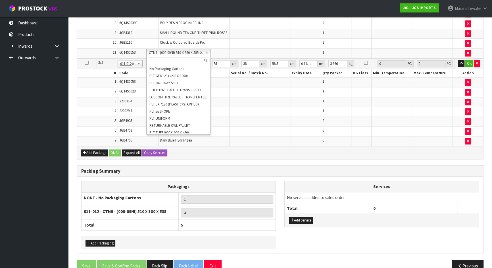
click at [172, 57] on input "text" at bounding box center [179, 60] width 62 height 7
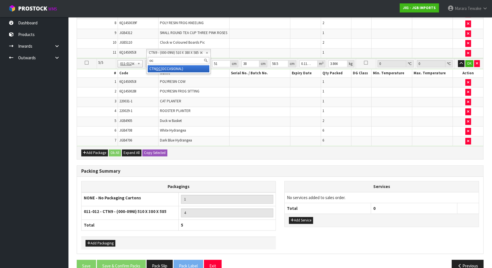
type input "oc"
type input "3"
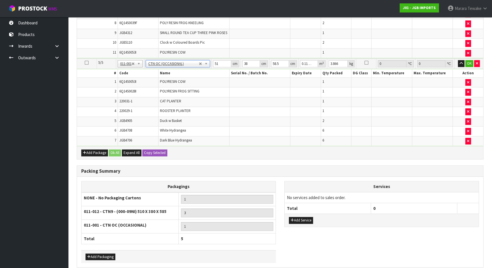
type input "0"
type input "9.78"
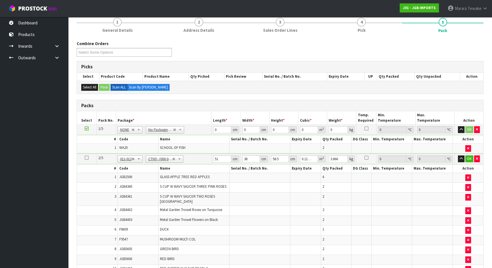
scroll to position [72, 0]
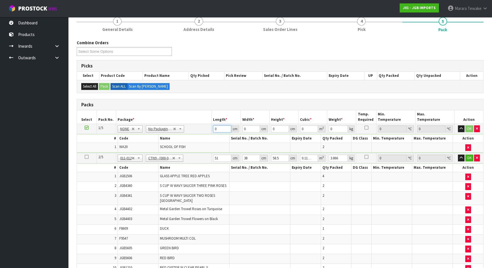
drag, startPoint x: 220, startPoint y: 128, endPoint x: 210, endPoint y: 124, distance: 10.8
click at [210, 125] on tr "1/5 NONE 007-001 007-002 007-004 007-009 007-013 007-014 007-015 007-017 007-01…" at bounding box center [280, 129] width 406 height 10
type input "103"
type input "41"
type input "7"
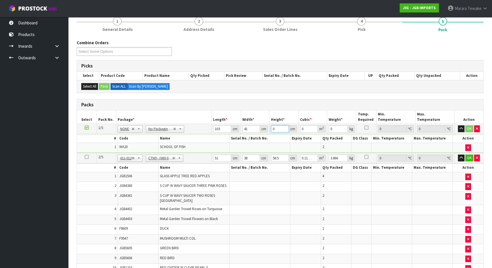
type input "0.029561"
type input "7"
type input "3"
click at [458, 125] on button "button" at bounding box center [461, 128] width 7 height 7
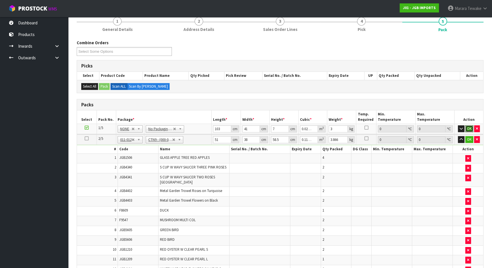
click button "OK" at bounding box center [469, 128] width 8 height 7
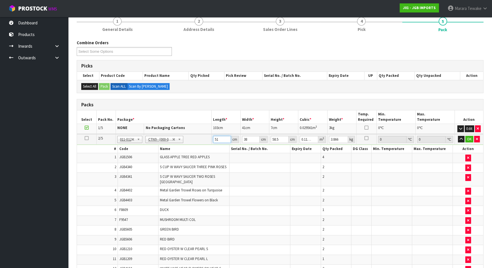
type input "5"
type input "0.011115"
type input "52"
type input "0.115596"
type input "52"
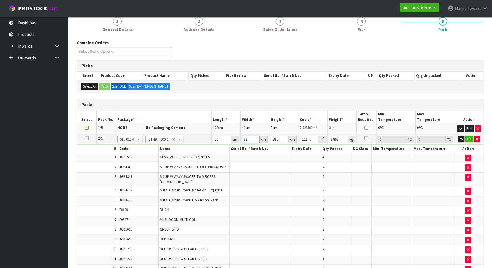
type input "4"
type input "0.012168"
type input "40"
type input "0.12168"
type input "40"
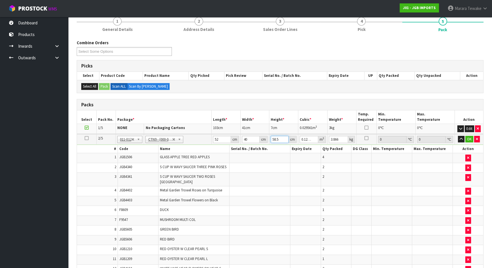
type input "5"
type input "0.0104"
type input "55"
type input "0.1144"
type input "55"
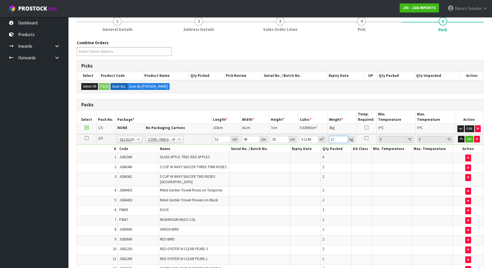
type input "17"
click at [458, 136] on button "button" at bounding box center [461, 139] width 7 height 7
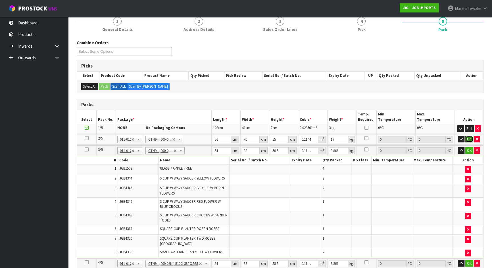
click button "OK" at bounding box center [469, 139] width 8 height 7
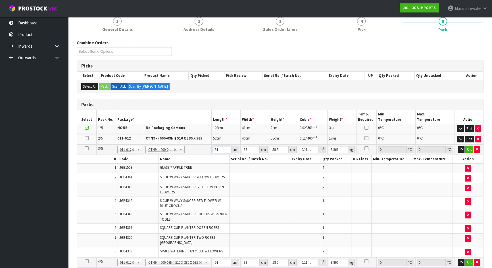
type input "5"
type input "0.011115"
type input "52"
type input "0.115596"
type input "52"
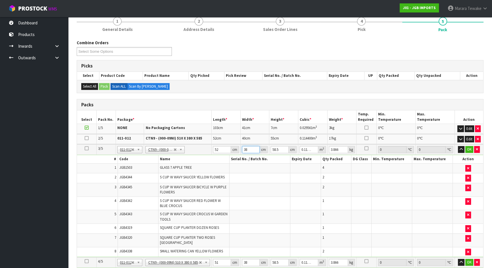
type input "4"
type input "0.012168"
type input "41"
type input "0.124722"
type input "41"
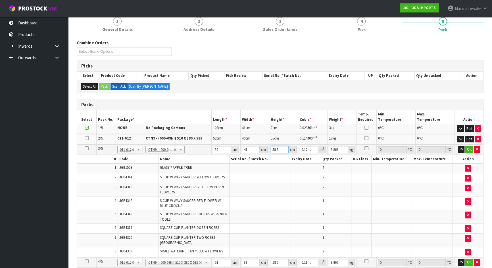
type input "5"
type input "0.01066"
type input "58"
type input "0.123656"
type input "58"
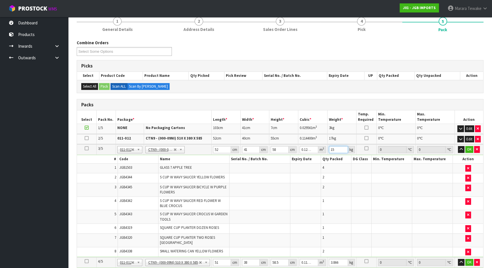
type input "15"
click at [458, 146] on button "button" at bounding box center [461, 149] width 7 height 7
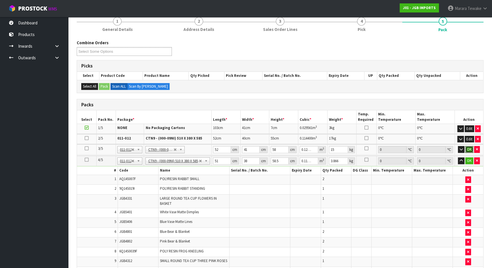
click button "OK" at bounding box center [469, 149] width 8 height 7
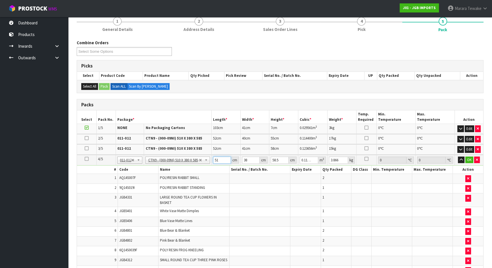
type input "5"
type input "0.011115"
type input "53"
type input "0.117819"
type input "53"
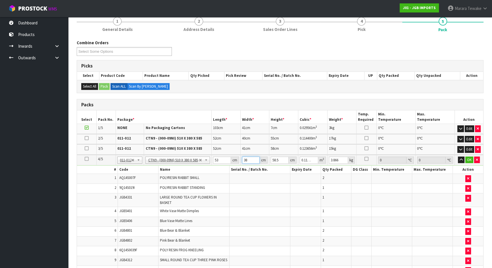
type input "4"
type input "0.012402"
type input "40"
type input "0.12402"
type input "40"
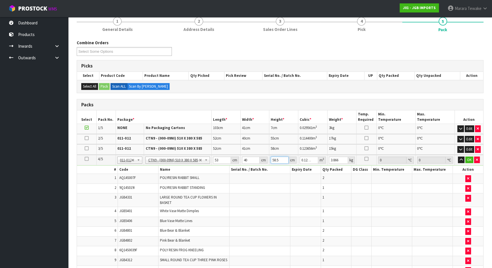
type input "5"
type input "0.0106"
type input "57"
type input "0.12084"
type input "57"
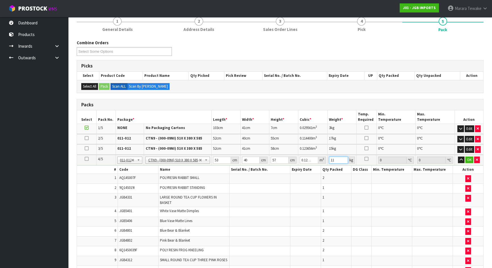
type input "11"
click at [458, 157] on button "button" at bounding box center [461, 160] width 7 height 7
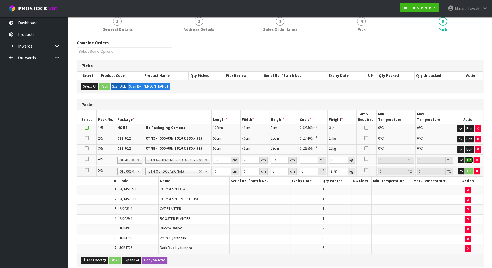
click button "OK" at bounding box center [469, 160] width 8 height 7
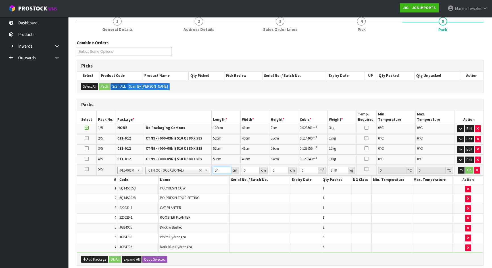
type input "54"
type input "46"
type input "4"
type input "0.009936"
type input "40"
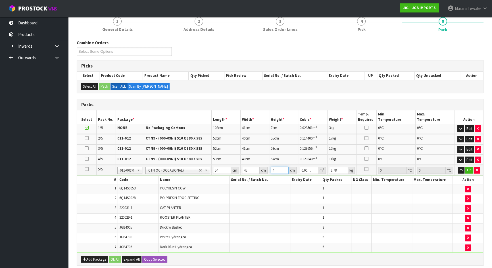
type input "0.09936"
type input "40"
type input "11"
click at [458, 167] on button "button" at bounding box center [461, 170] width 7 height 7
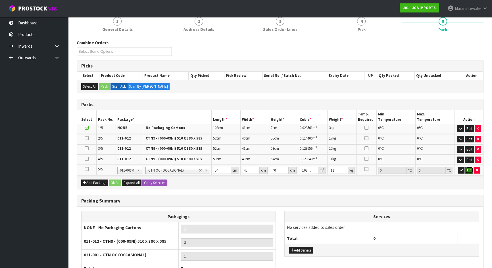
click button "OK" at bounding box center [469, 170] width 8 height 7
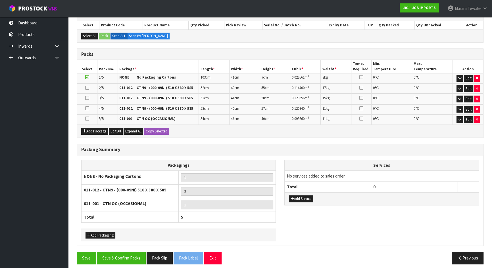
scroll to position [126, 0]
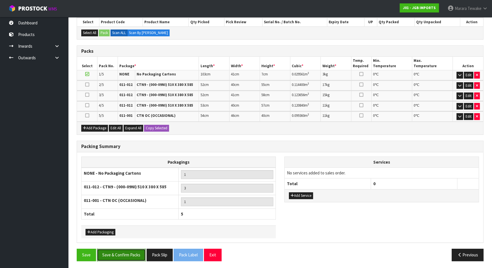
click at [128, 258] on button "Save & Confirm Packs" at bounding box center [121, 255] width 49 height 12
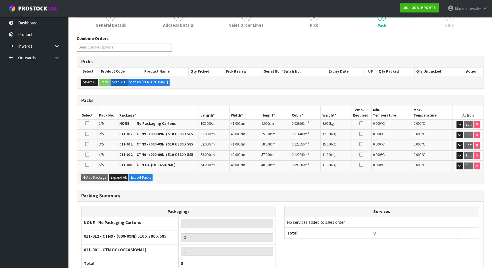
scroll to position [114, 0]
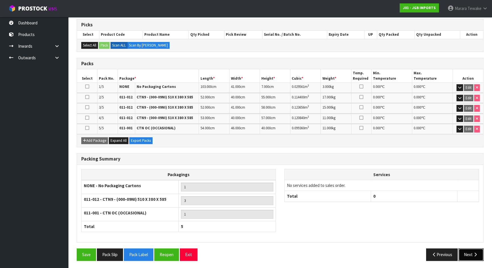
drag, startPoint x: 473, startPoint y: 257, endPoint x: 469, endPoint y: 257, distance: 4.3
click at [473, 257] on button "Next" at bounding box center [470, 255] width 25 height 12
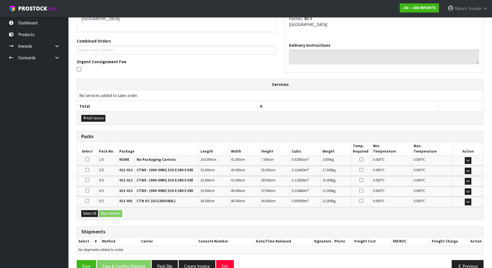
scroll to position [142, 0]
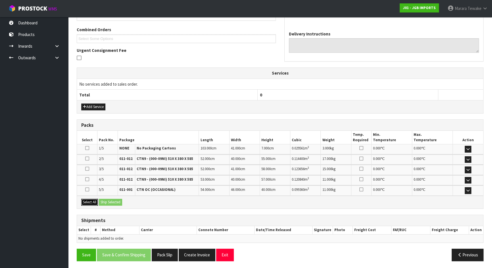
click at [93, 200] on button "Select All" at bounding box center [89, 202] width 17 height 7
click at [104, 200] on button "Ship Selected" at bounding box center [110, 202] width 23 height 7
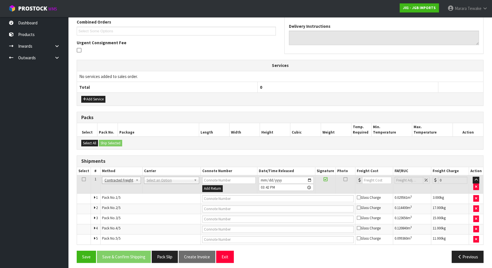
scroll to position [152, 0]
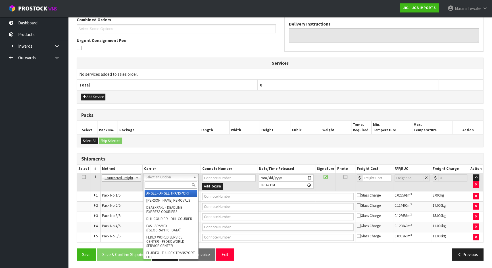
click at [153, 185] on input "text" at bounding box center [171, 185] width 53 height 7
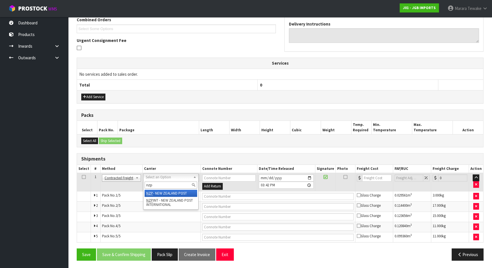
type input "nzp"
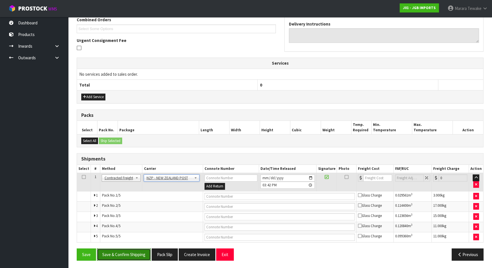
click at [127, 252] on button "Save & Confirm Shipping" at bounding box center [124, 255] width 54 height 12
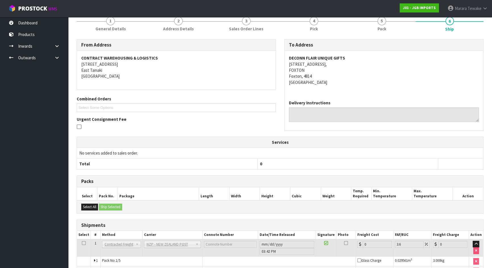
scroll to position [142, 0]
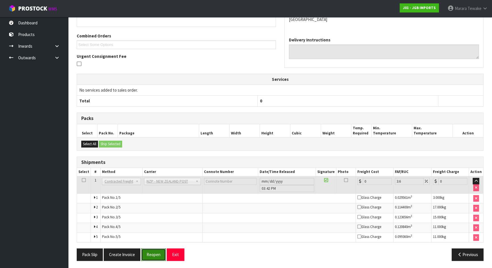
drag, startPoint x: 155, startPoint y: 254, endPoint x: 150, endPoint y: 254, distance: 5.4
click at [155, 254] on button "Reopen" at bounding box center [153, 255] width 25 height 12
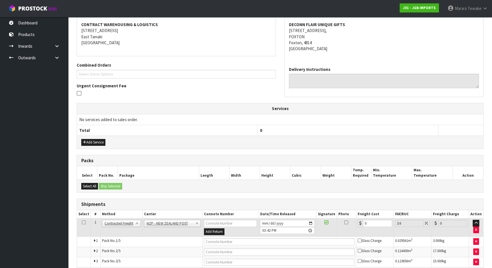
scroll to position [152, 0]
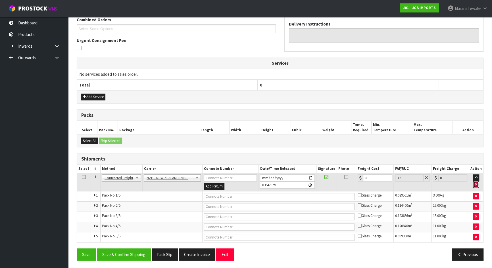
click at [479, 182] on button "button" at bounding box center [476, 184] width 6 height 7
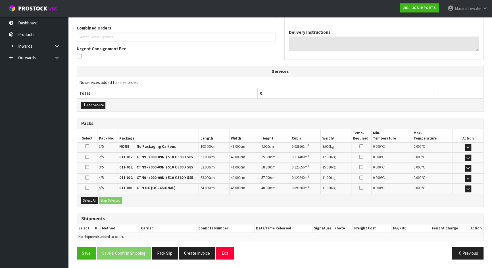
scroll to position [142, 0]
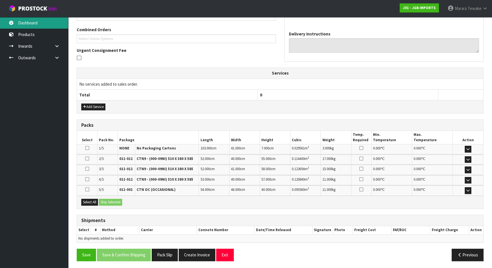
click at [27, 19] on link "Dashboard" at bounding box center [34, 23] width 68 height 12
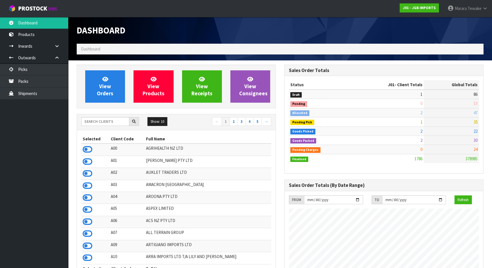
scroll to position [429, 207]
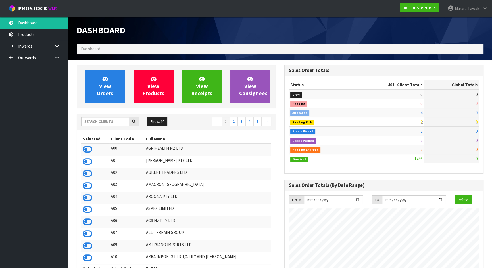
scroll to position [429, 207]
click at [91, 124] on input "text" at bounding box center [105, 121] width 48 height 9
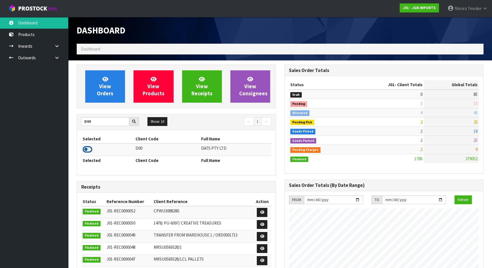
click at [85, 150] on icon at bounding box center [88, 149] width 10 height 9
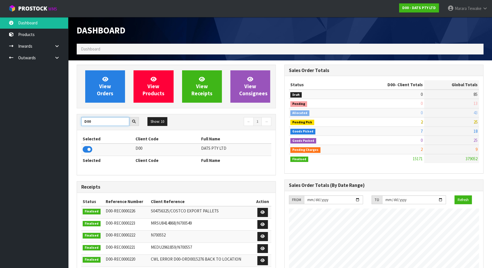
drag, startPoint x: 90, startPoint y: 121, endPoint x: 74, endPoint y: 114, distance: 16.8
click at [75, 114] on div "View Orders View Products View Receipts View Consignees D00 Show: 10 5 10 25 50…" at bounding box center [176, 231] width 208 height 332
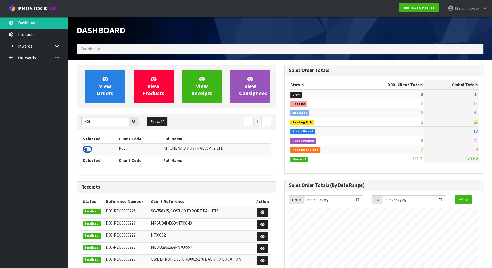
click at [86, 148] on icon at bounding box center [88, 149] width 10 height 9
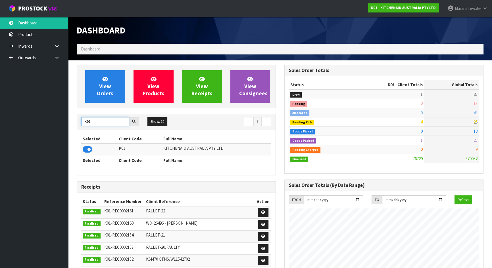
click at [77, 116] on div "K01 Show: 10 5 10 25 50 ← 1 → Selected Client Code Full Name K01 KITCHENAID AUS…" at bounding box center [176, 144] width 199 height 61
click at [85, 150] on icon at bounding box center [88, 149] width 10 height 9
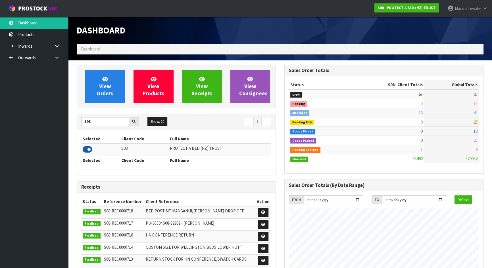
scroll to position [441, 207]
drag, startPoint x: 99, startPoint y: 122, endPoint x: 84, endPoint y: 116, distance: 16.6
click at [85, 116] on div "S08 Show: 10 5 10 25 50 ← 1 →" at bounding box center [176, 122] width 198 height 16
type input "S"
click at [86, 152] on icon at bounding box center [88, 149] width 10 height 9
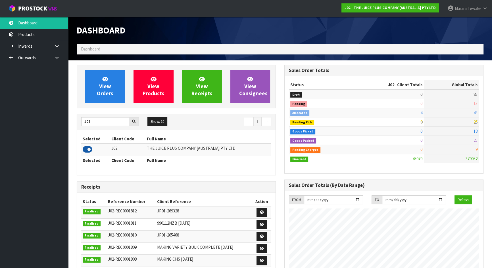
scroll to position [429, 207]
drag, startPoint x: 90, startPoint y: 120, endPoint x: 79, endPoint y: 116, distance: 11.6
click at [81, 116] on div "J02 Show: 10 5 10 25 50 ← 1 →" at bounding box center [176, 122] width 198 height 16
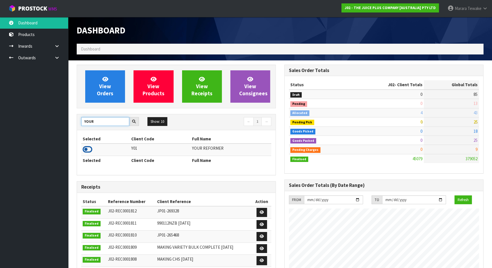
type input "YOUR"
click at [90, 150] on icon at bounding box center [88, 149] width 10 height 9
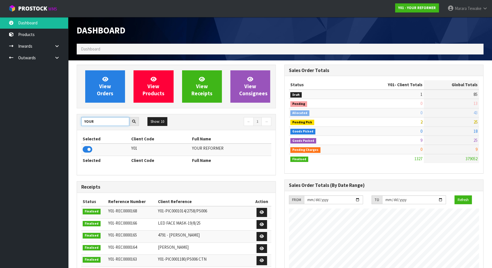
drag, startPoint x: 95, startPoint y: 123, endPoint x: 72, endPoint y: 115, distance: 23.4
click at [75, 116] on div "View Orders View Products View Receipts View Consignees YOUR Show: 10 5 10 25 5…" at bounding box center [176, 230] width 208 height 330
type input "TUF"
click at [89, 149] on icon at bounding box center [88, 149] width 10 height 9
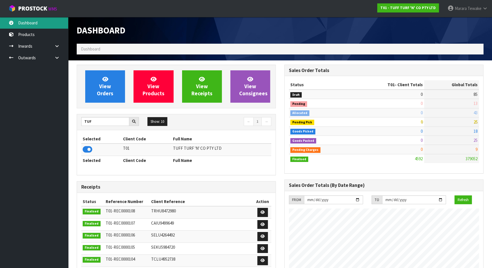
click at [49, 21] on link "Dashboard" at bounding box center [34, 23] width 68 height 12
